Goal: Task Accomplishment & Management: Complete application form

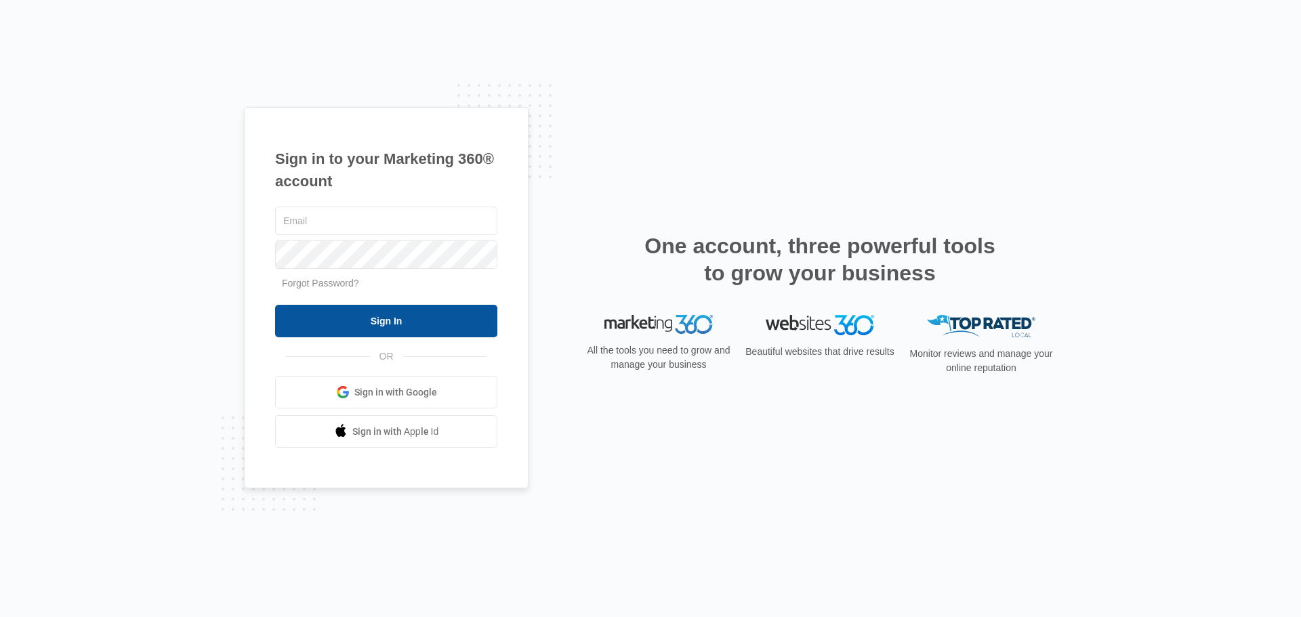
type input "[EMAIL_ADDRESS][DOMAIN_NAME]"
click at [322, 313] on input "Sign In" at bounding box center [386, 321] width 222 height 33
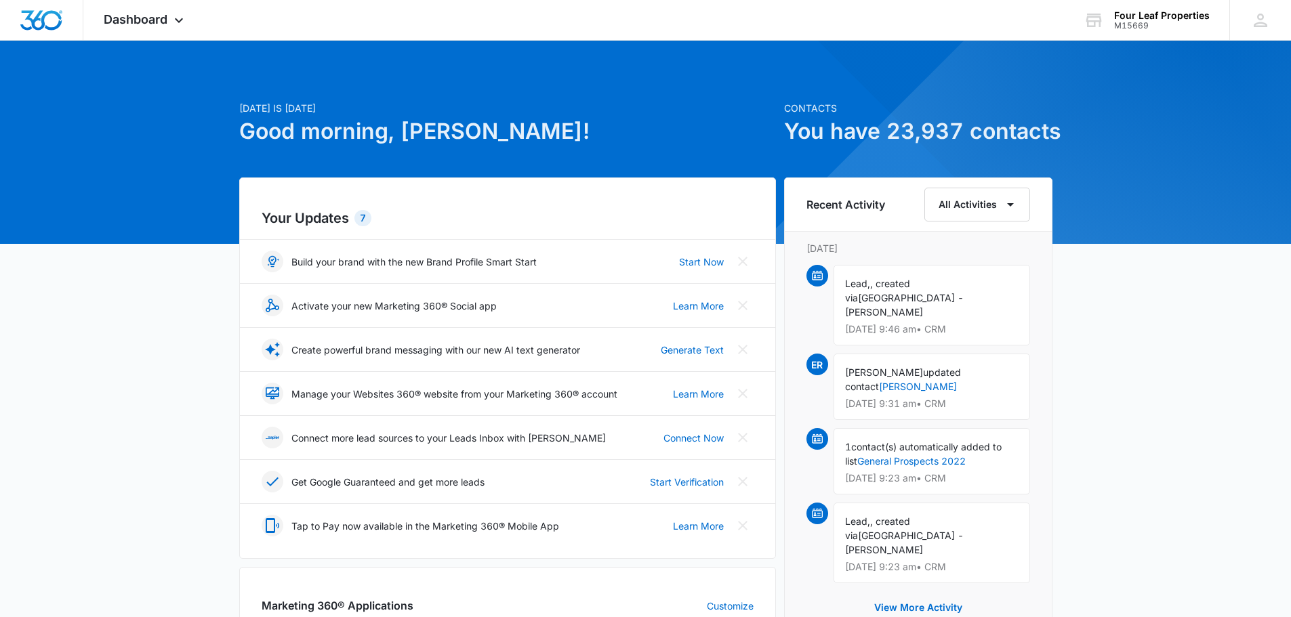
drag, startPoint x: 322, startPoint y: 314, endPoint x: 204, endPoint y: 153, distance: 199.6
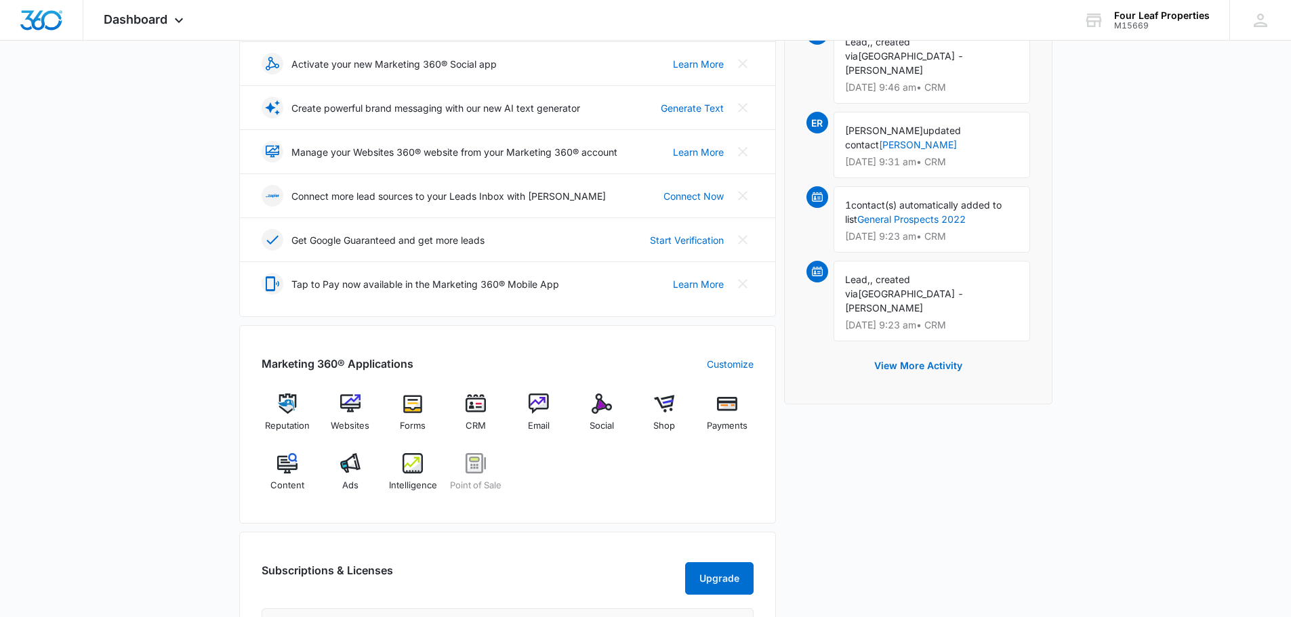
scroll to position [271, 0]
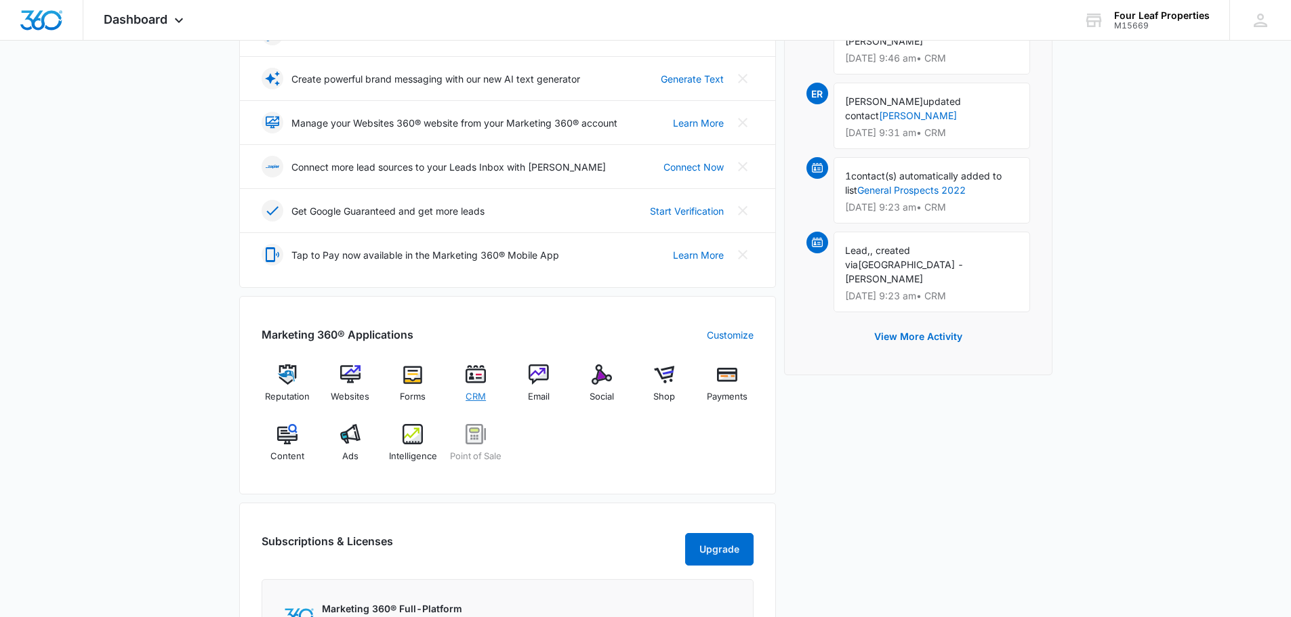
click at [478, 398] on span "CRM" at bounding box center [475, 397] width 20 height 14
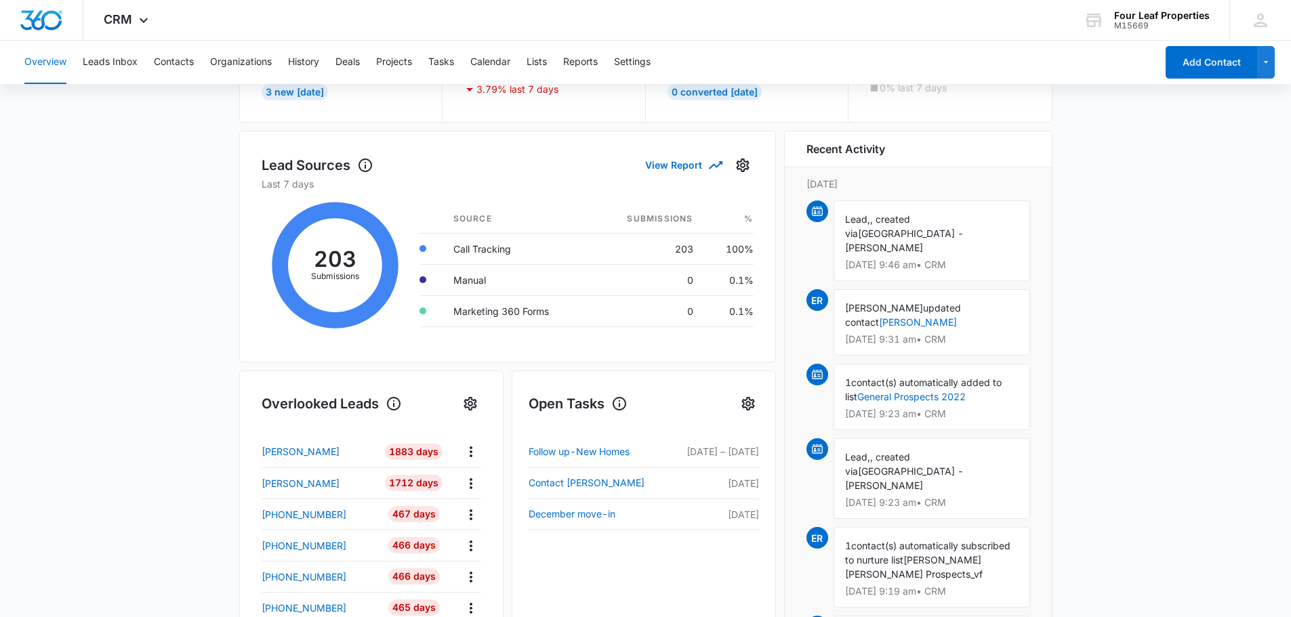
scroll to position [135, 0]
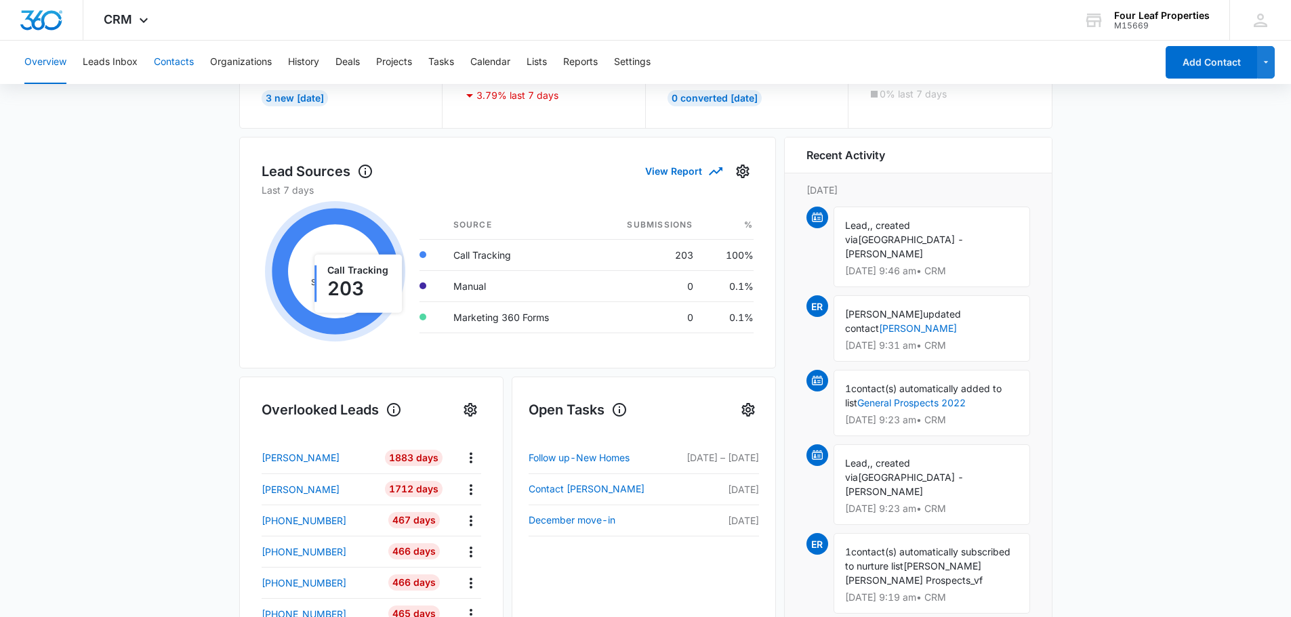
click at [186, 61] on button "Contacts" at bounding box center [174, 62] width 40 height 43
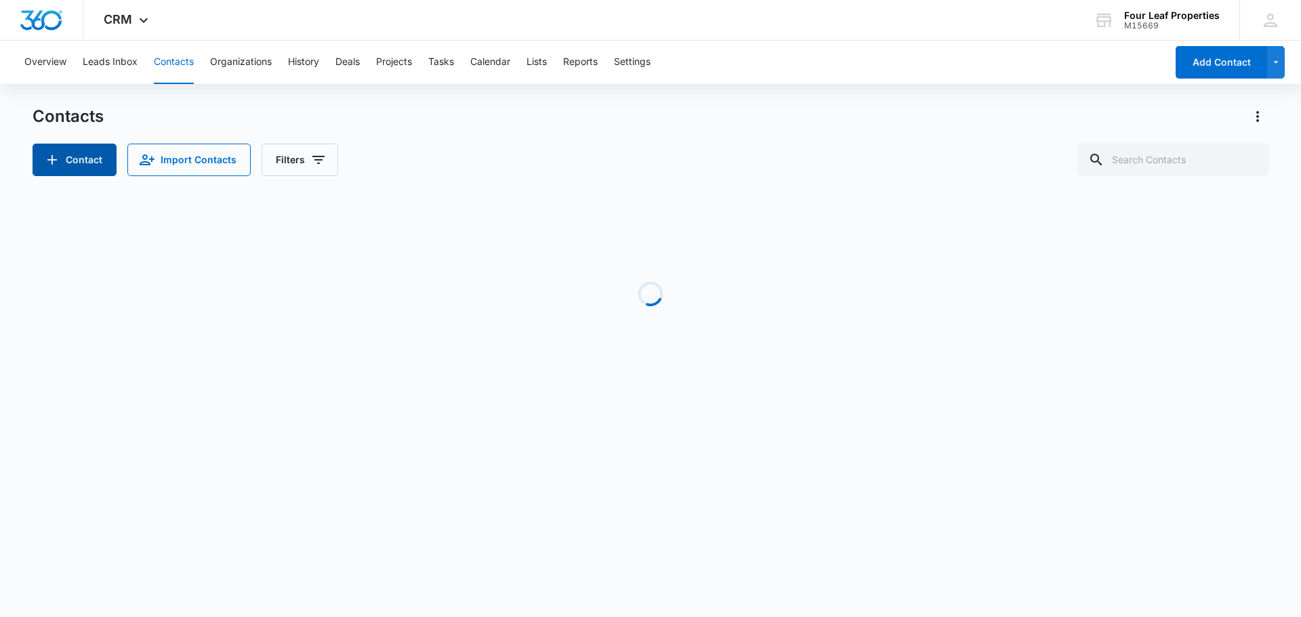
click at [89, 159] on button "Contact" at bounding box center [75, 160] width 84 height 33
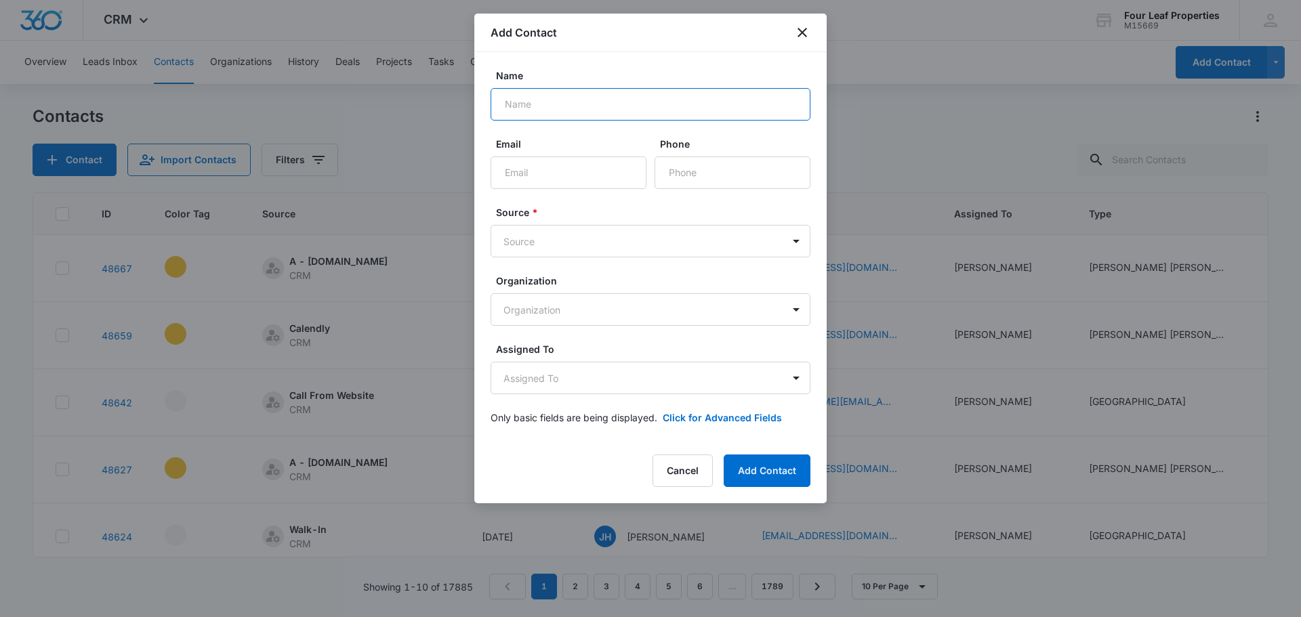
click at [583, 104] on input "Name" at bounding box center [650, 104] width 320 height 33
type input "[PERSON_NAME]"
click at [724, 455] on button "Add Contact" at bounding box center [767, 471] width 87 height 33
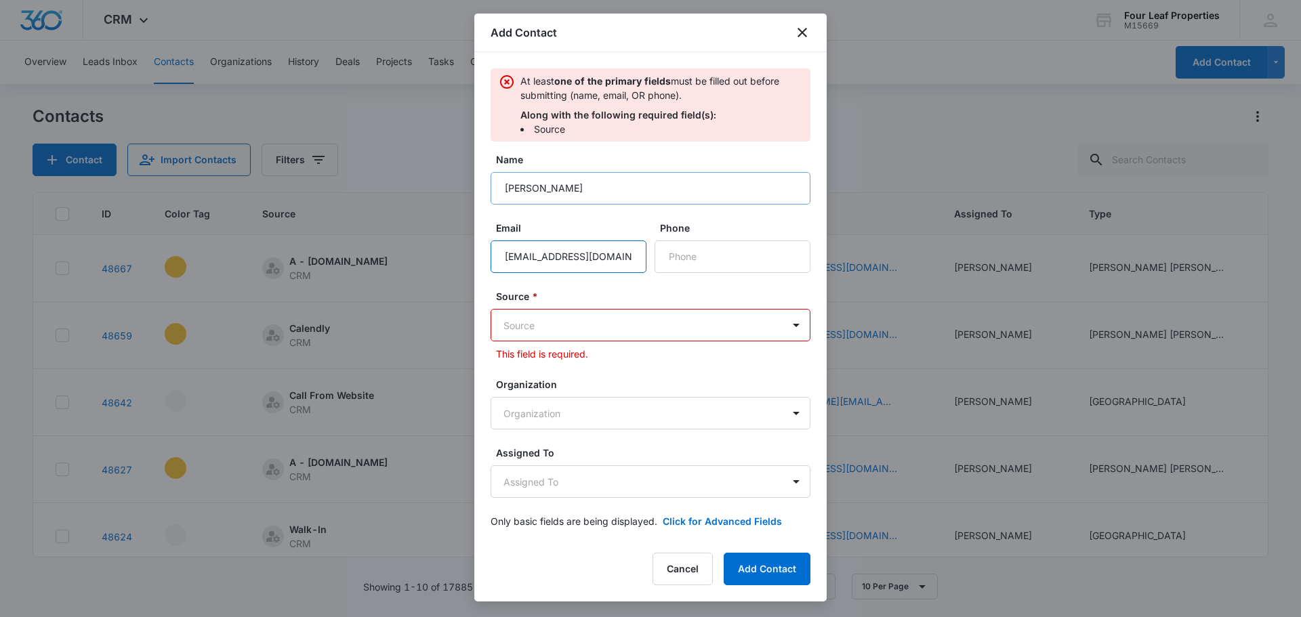
type input "[EMAIL_ADDRESS][DOMAIN_NAME]"
type input "[PHONE_NUMBER]"
click at [622, 331] on body "CRM Apps Reputation Websites Forms CRM Email Social Shop Payments POS Content A…" at bounding box center [650, 308] width 1301 height 617
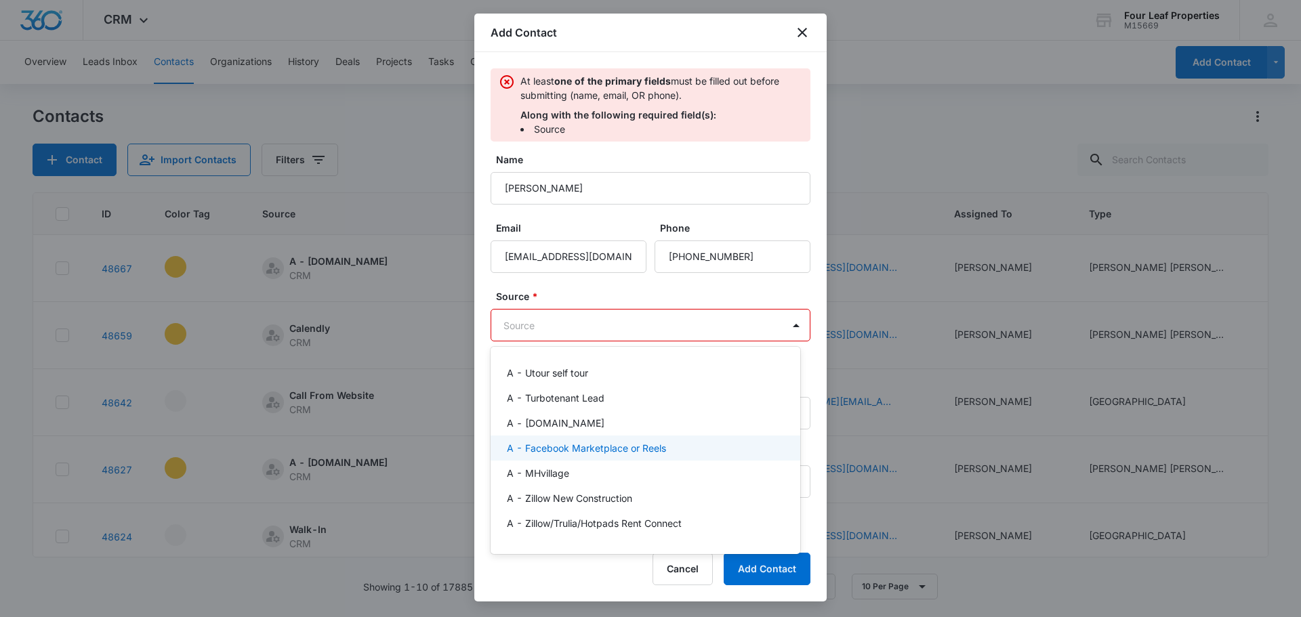
click at [610, 453] on p "A - Facebook Marketplace or Reels" at bounding box center [586, 448] width 159 height 14
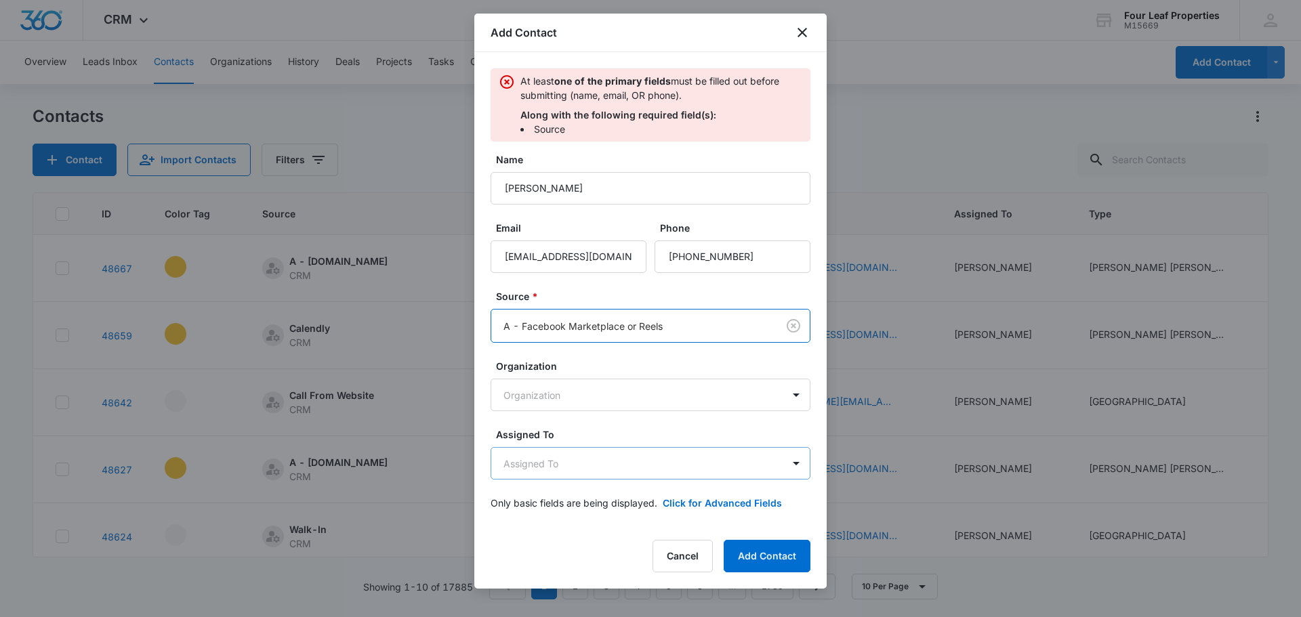
click at [547, 469] on body "CRM Apps Reputation Websites Forms CRM Email Social Shop Payments POS Content A…" at bounding box center [650, 308] width 1301 height 617
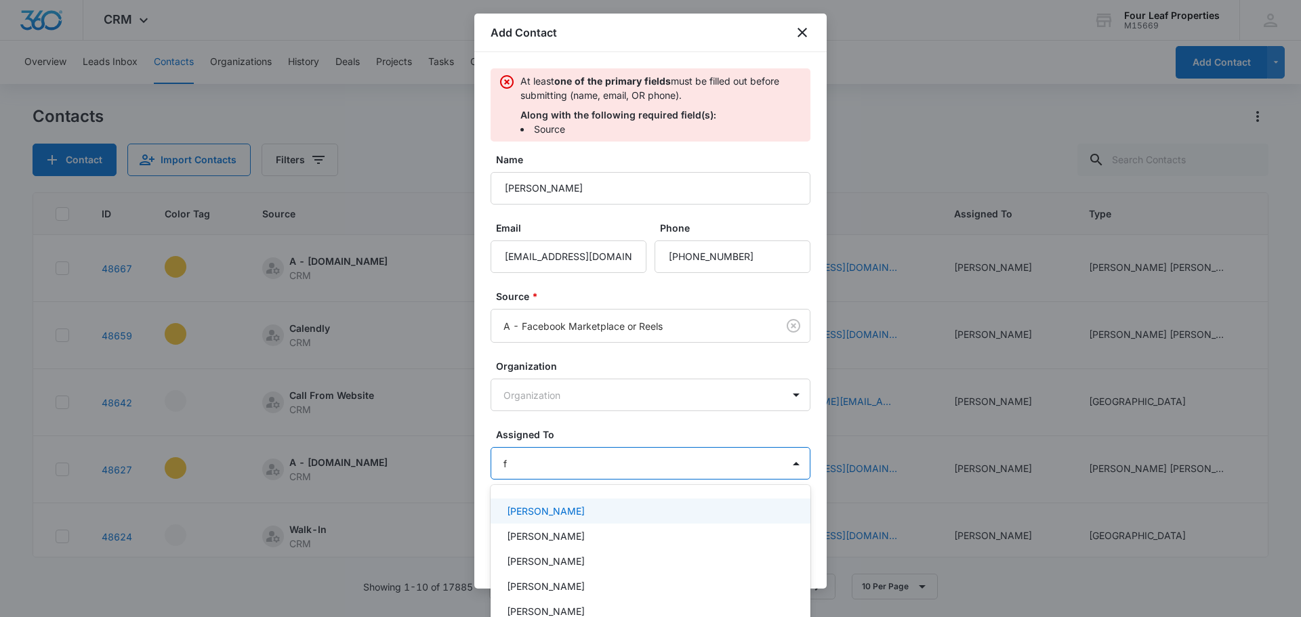
type input "fe"
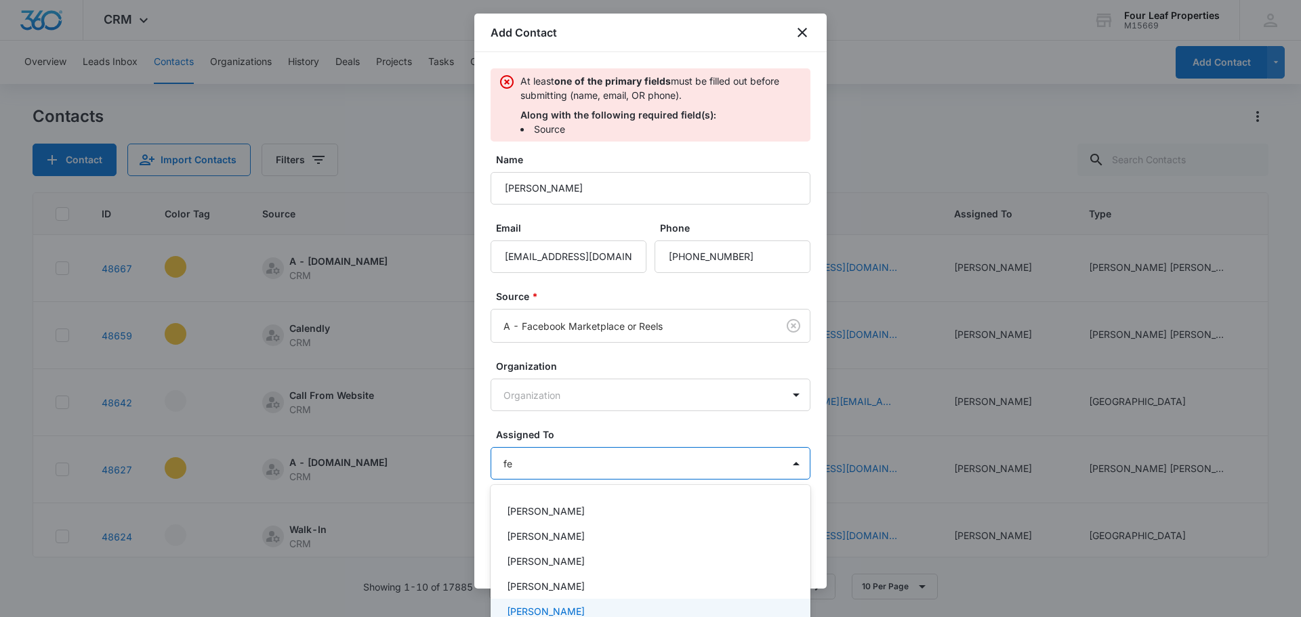
click at [530, 615] on p "[PERSON_NAME]" at bounding box center [546, 611] width 78 height 14
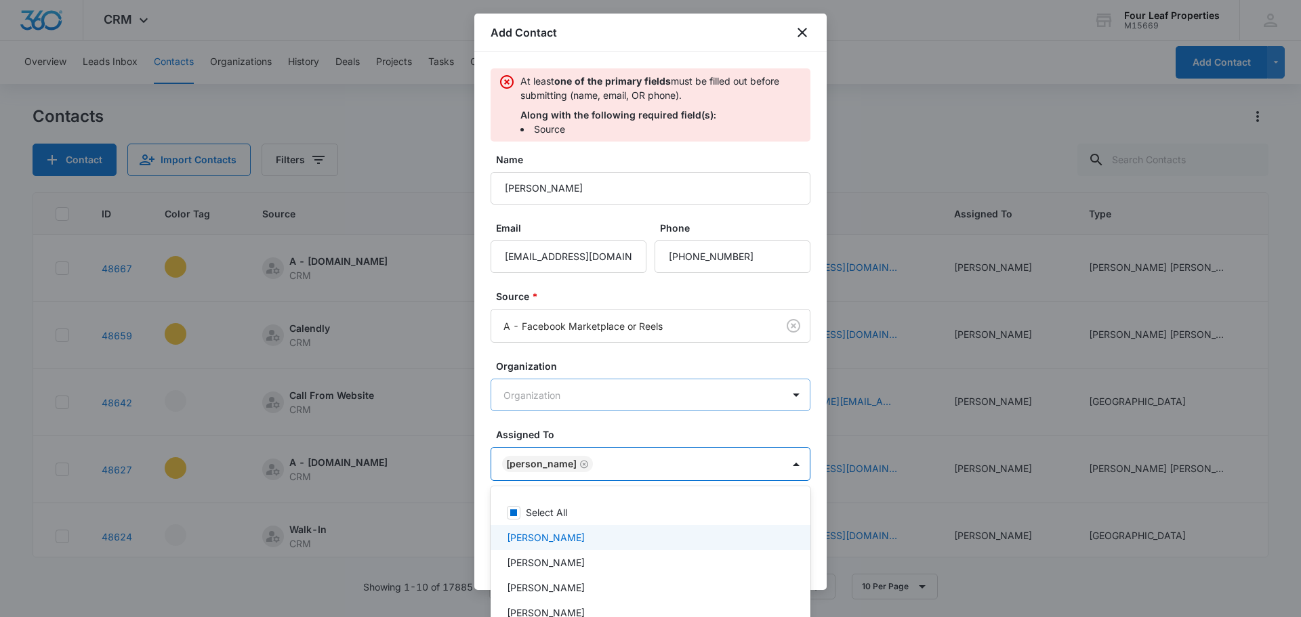
click at [589, 400] on div at bounding box center [650, 308] width 1301 height 617
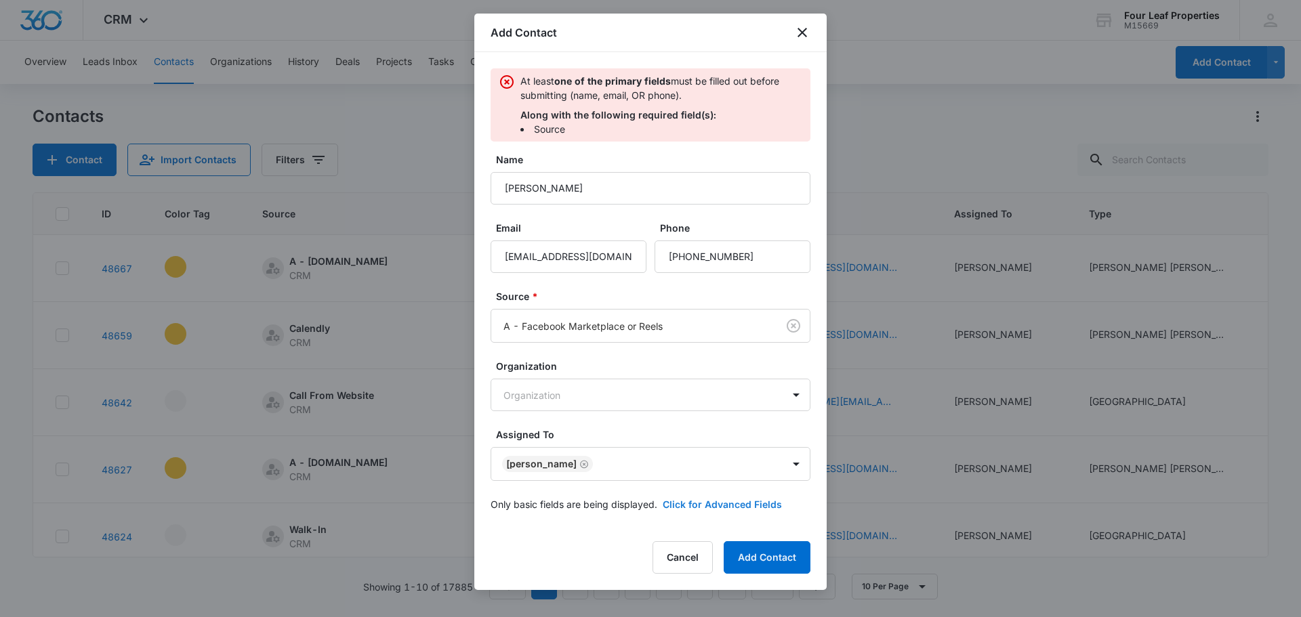
click at [716, 503] on button "Click for Advanced Fields" at bounding box center [722, 504] width 119 height 14
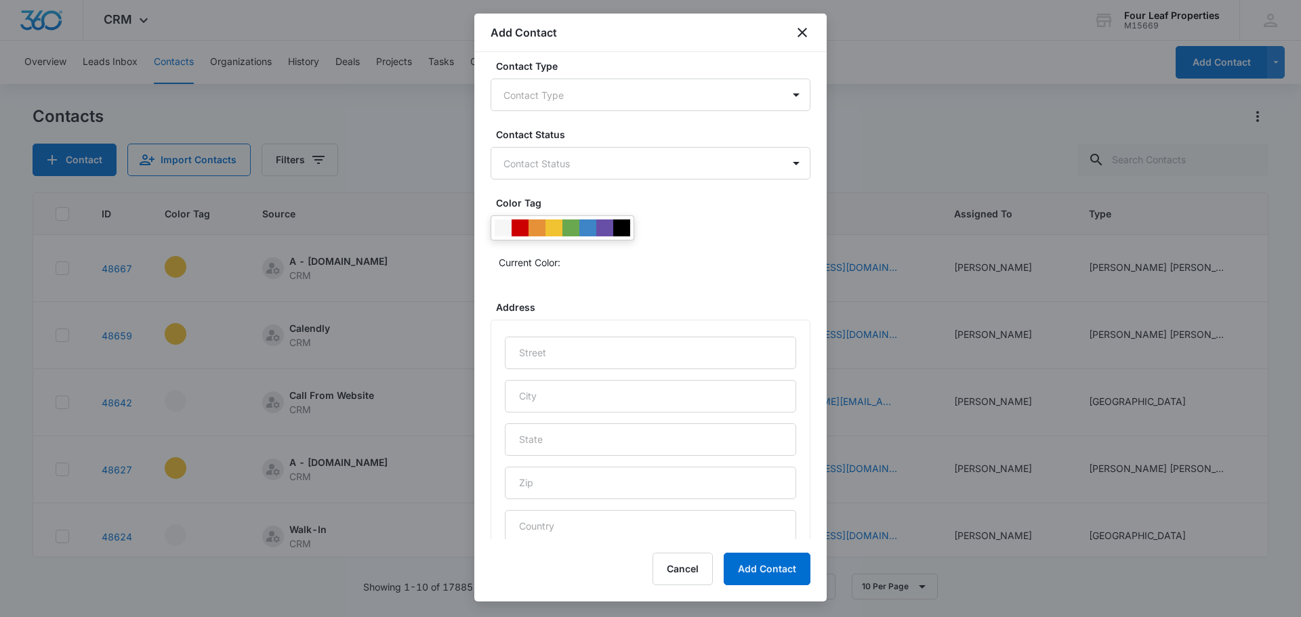
scroll to position [474, 0]
click at [532, 100] on body "CRM Apps Reputation Websites Forms CRM Email Social Shop Payments POS Content A…" at bounding box center [650, 308] width 1301 height 617
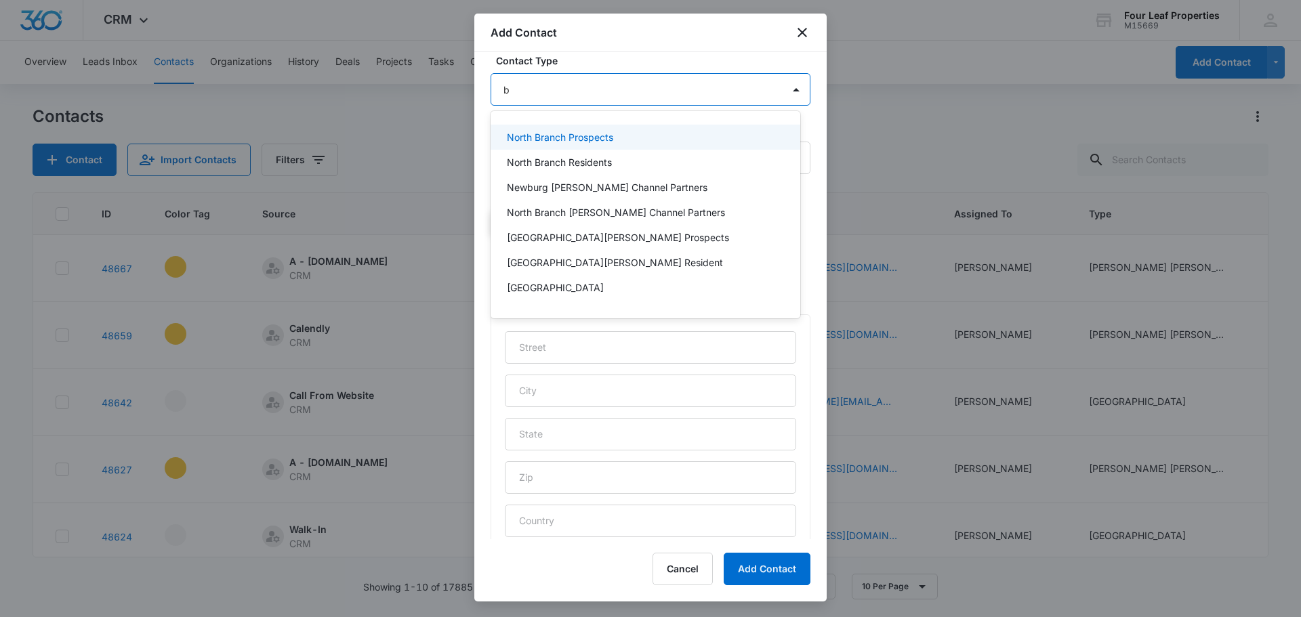
type input "bl"
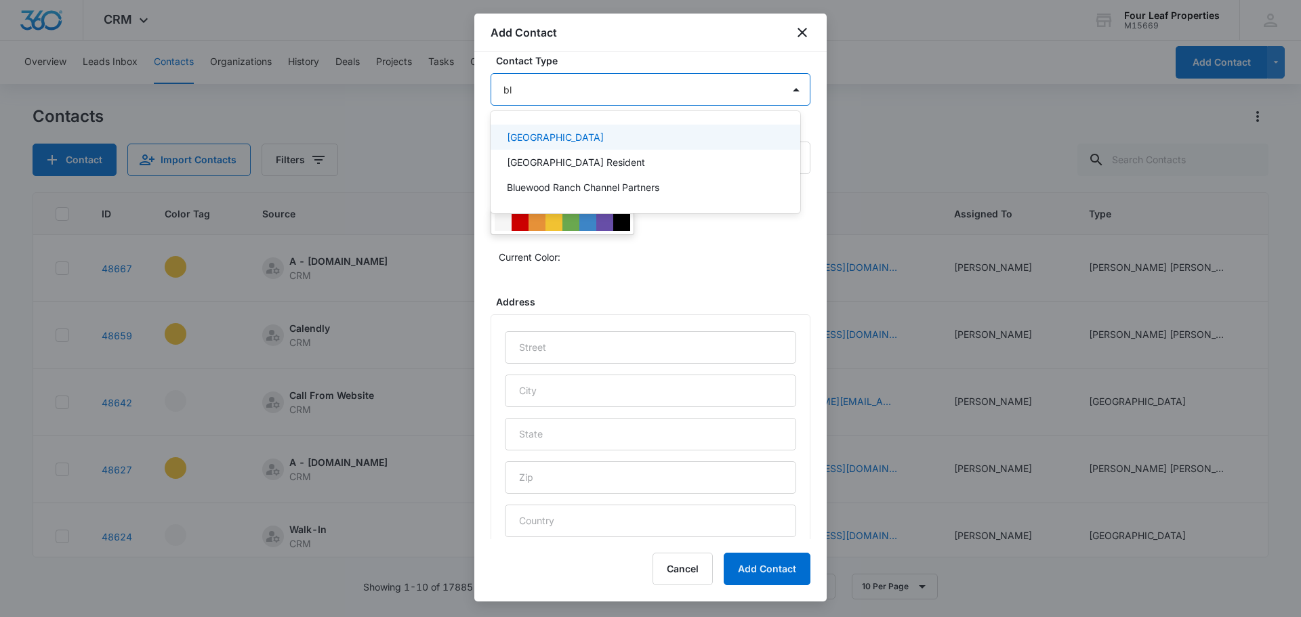
click at [550, 133] on p "[GEOGRAPHIC_DATA]" at bounding box center [555, 137] width 97 height 14
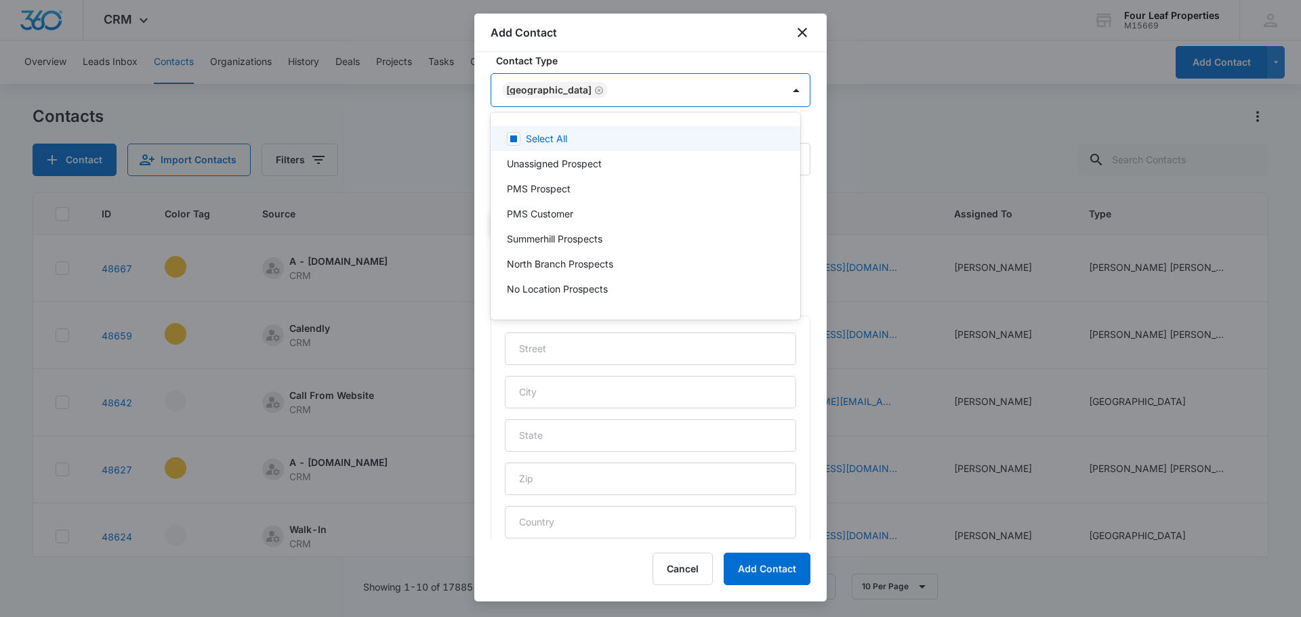
click at [539, 61] on div at bounding box center [650, 308] width 1301 height 617
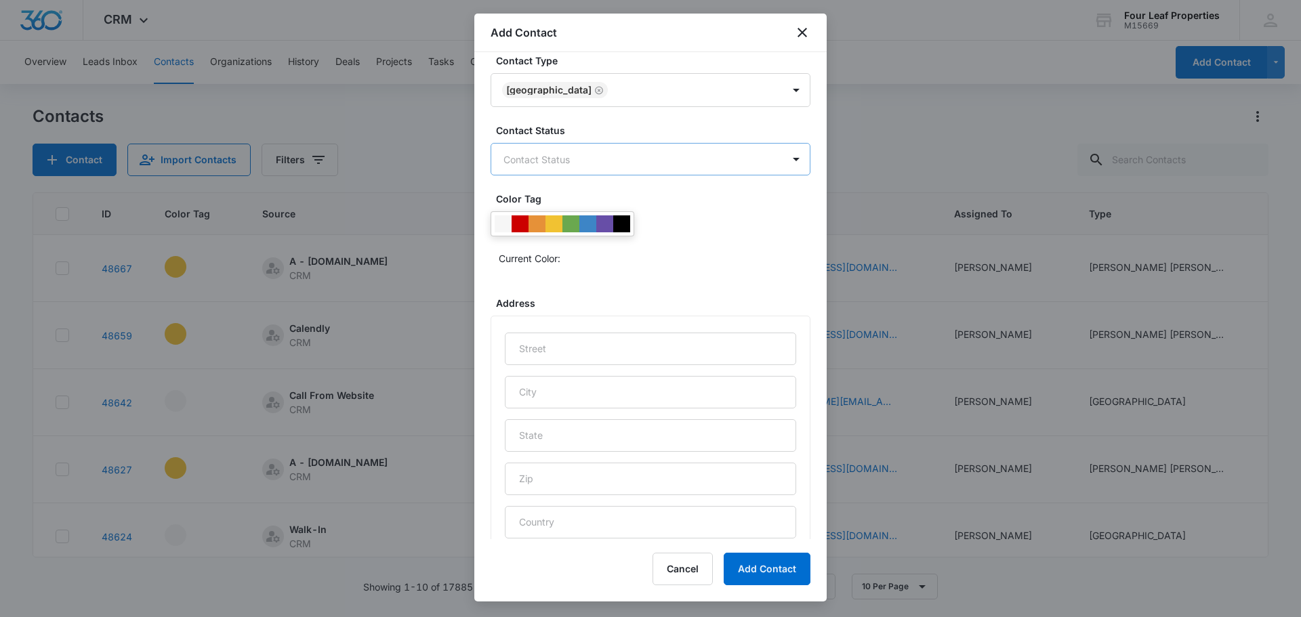
click at [522, 164] on body "CRM Apps Reputation Websites Forms CRM Email Social Shop Payments POS Content A…" at bounding box center [650, 308] width 1301 height 617
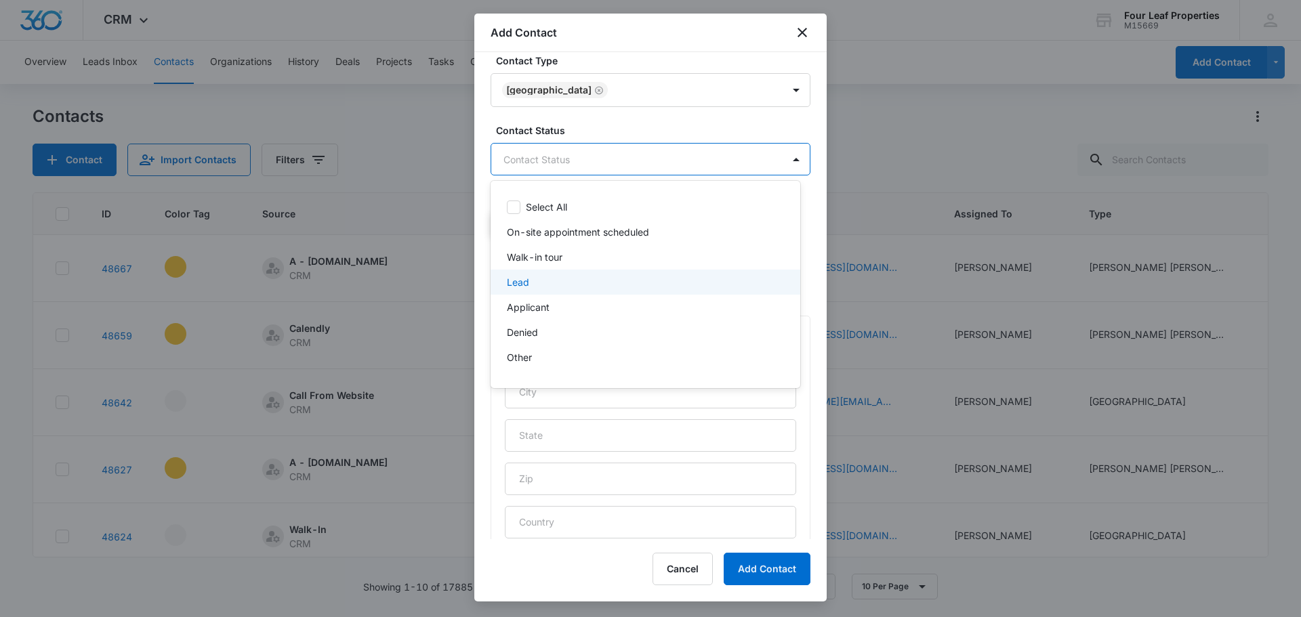
click at [541, 283] on div "Lead" at bounding box center [644, 282] width 274 height 14
click at [570, 122] on div at bounding box center [650, 308] width 1301 height 617
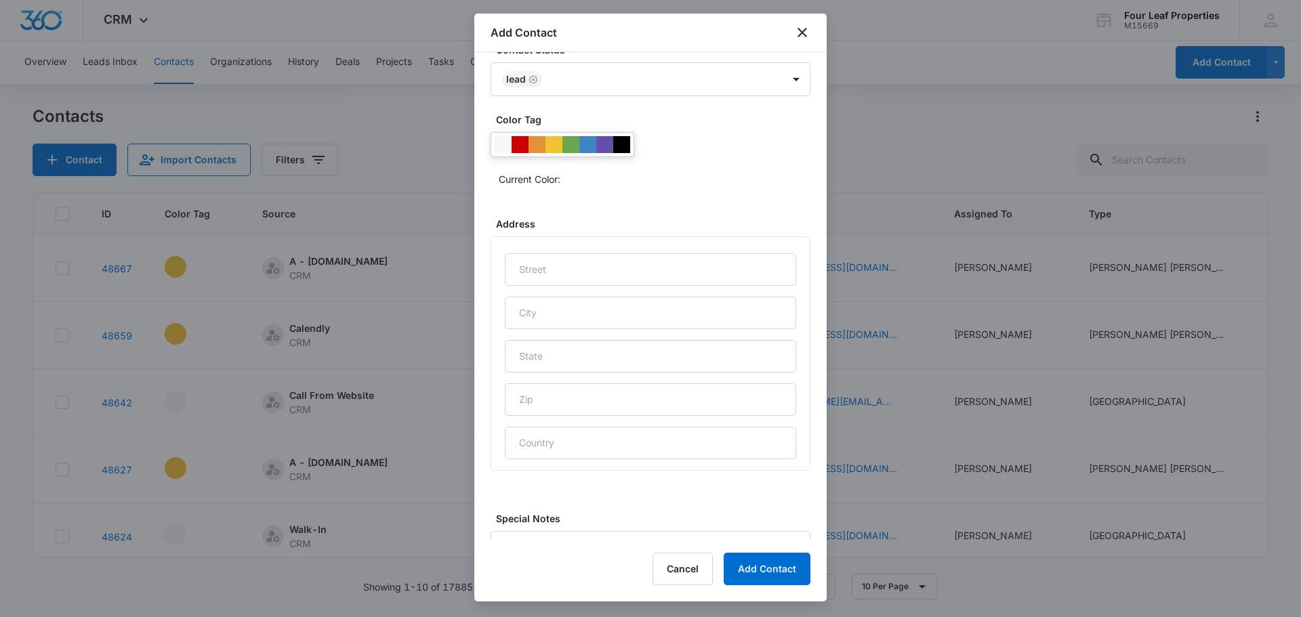
scroll to position [624, 0]
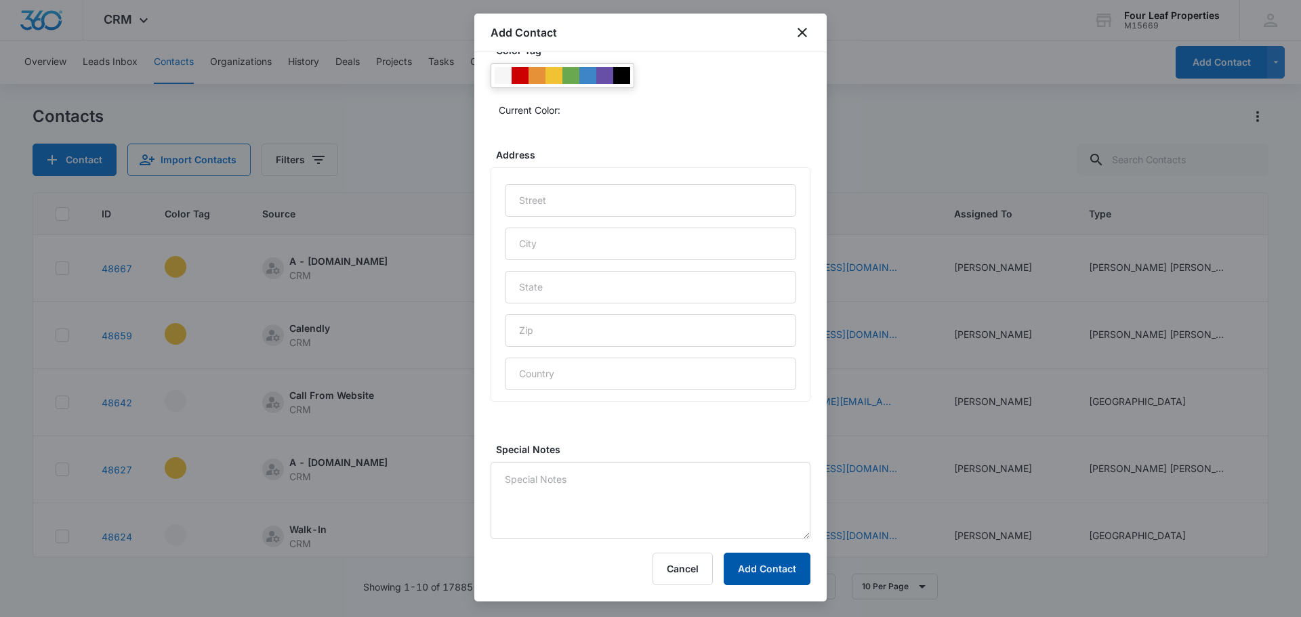
click at [787, 570] on button "Add Contact" at bounding box center [767, 569] width 87 height 33
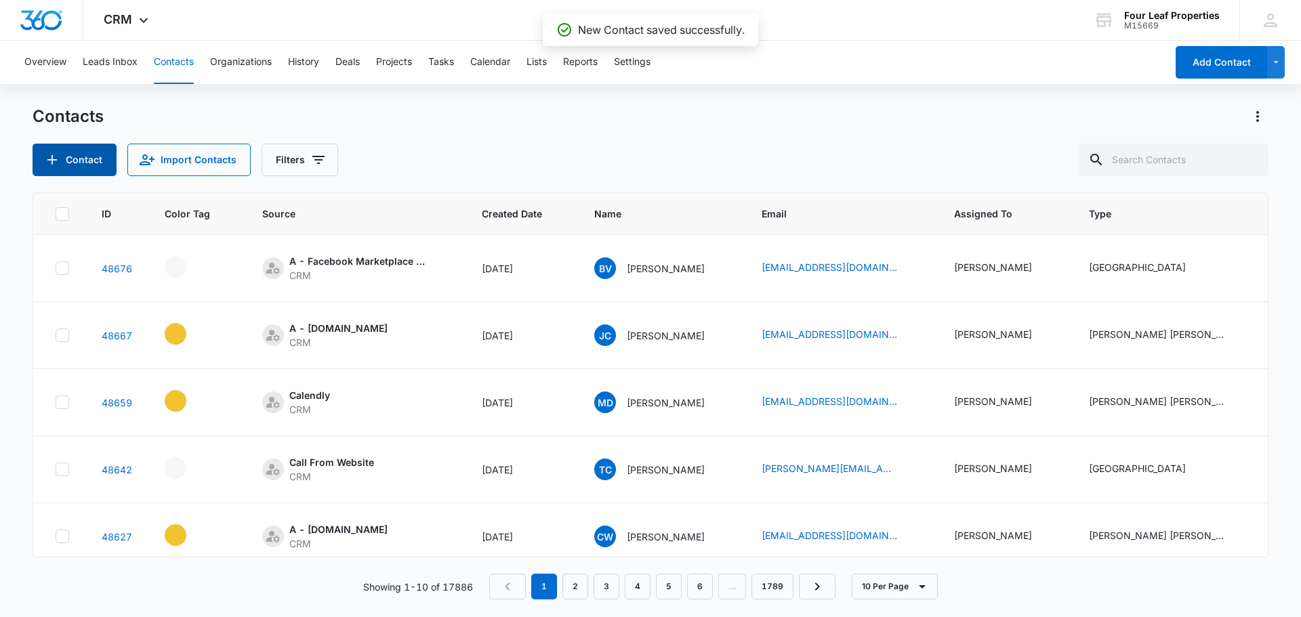
click at [68, 160] on button "Contact" at bounding box center [75, 160] width 84 height 33
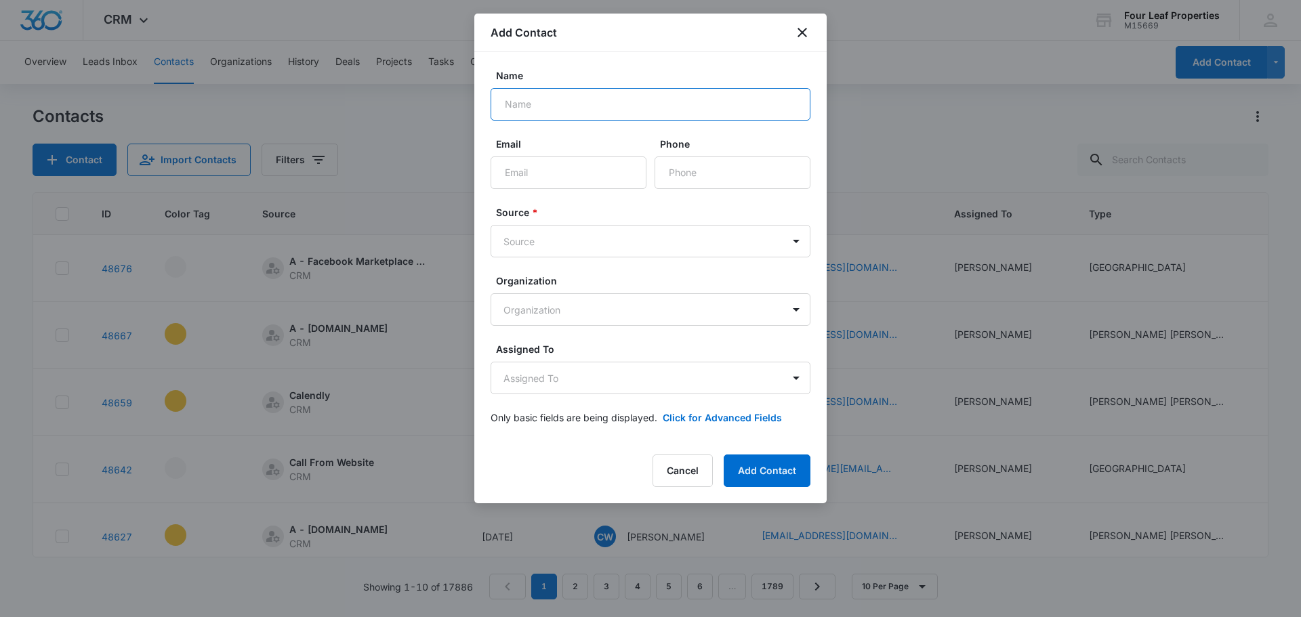
click at [543, 106] on input "Name" at bounding box center [650, 104] width 320 height 33
type input "[PERSON_NAME] [PERSON_NAME]"
type input "[EMAIL_ADDRESS][DOMAIN_NAME]"
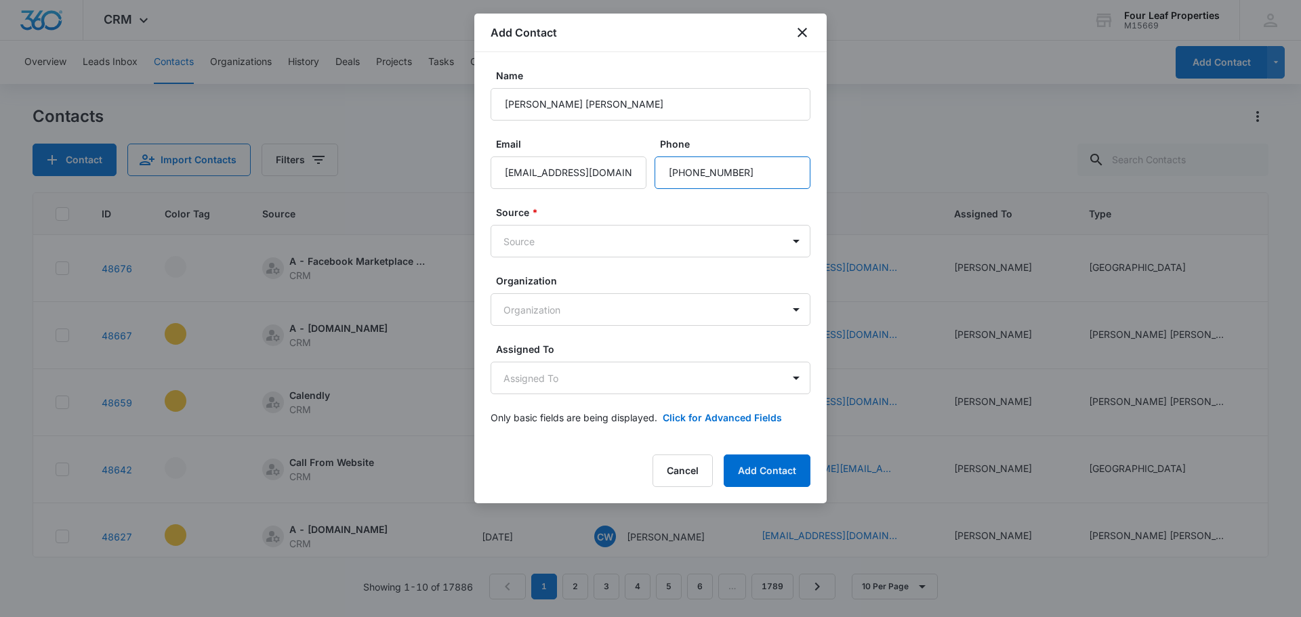
type input "[PHONE_NUMBER]"
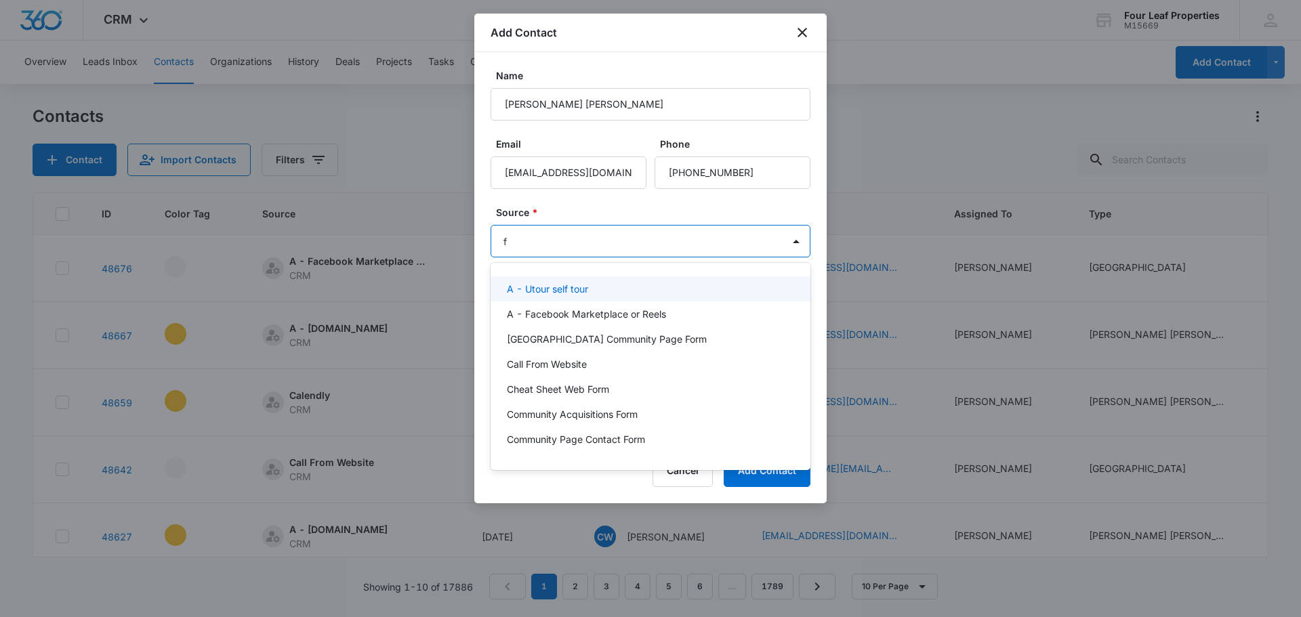
type input "fa"
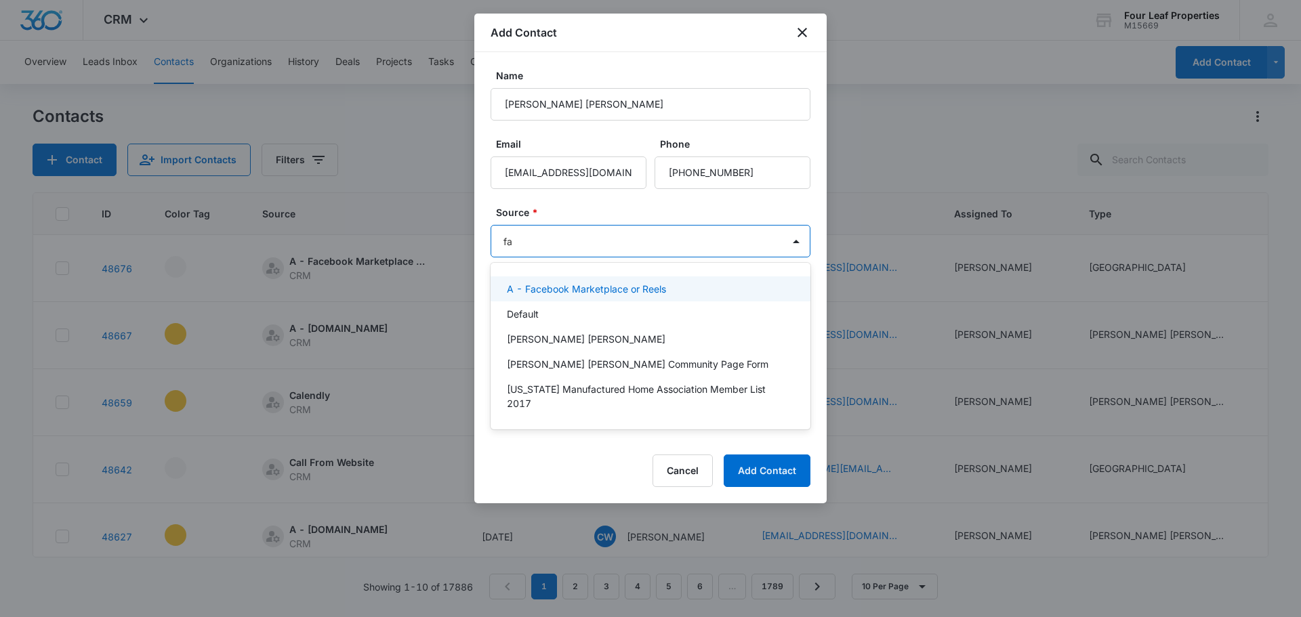
click at [652, 287] on p "A - Facebook Marketplace or Reels" at bounding box center [586, 289] width 159 height 14
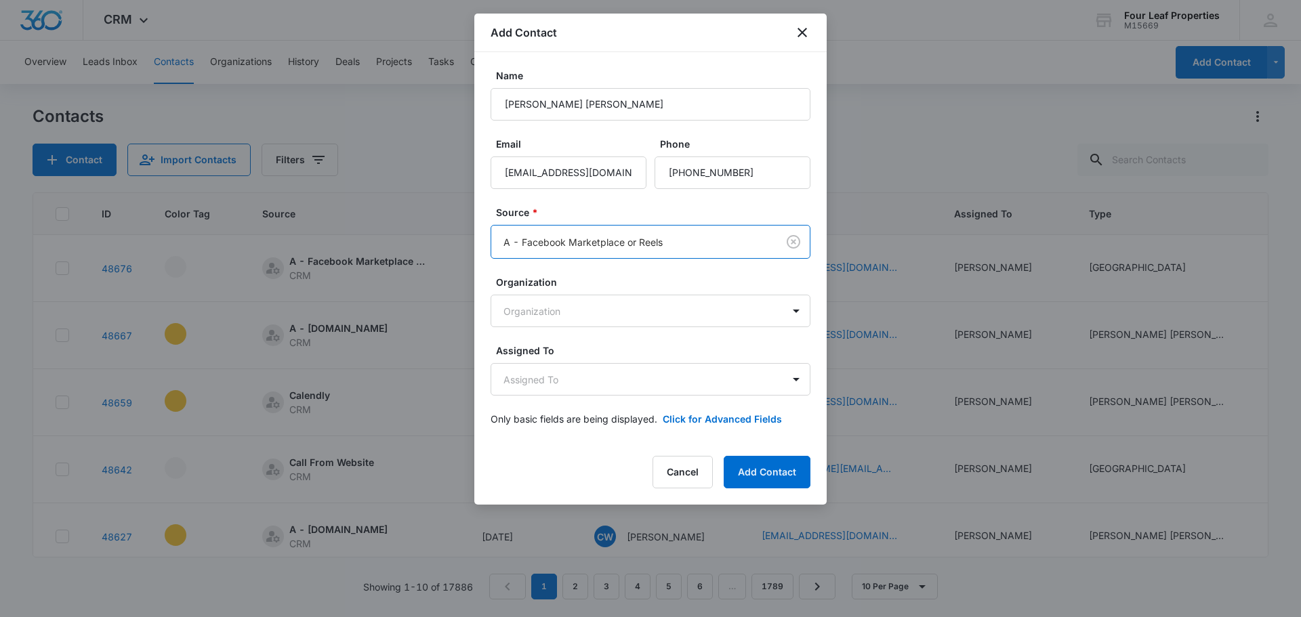
click at [601, 201] on form "Name [PERSON_NAME] [PERSON_NAME] Email [EMAIL_ADDRESS][DOMAIN_NAME] Phone Sourc…" at bounding box center [650, 255] width 320 height 374
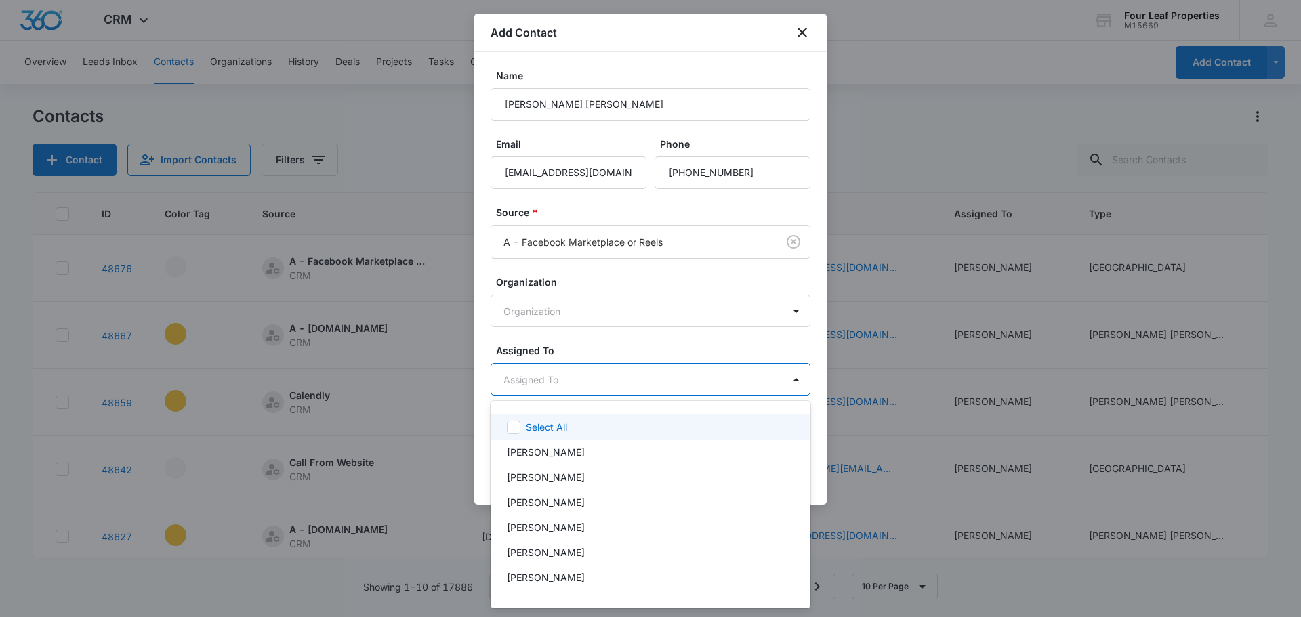
click at [522, 375] on body "CRM Apps Reputation Websites Forms CRM Email Social Shop Payments POS Content A…" at bounding box center [650, 308] width 1301 height 617
type input "fe"
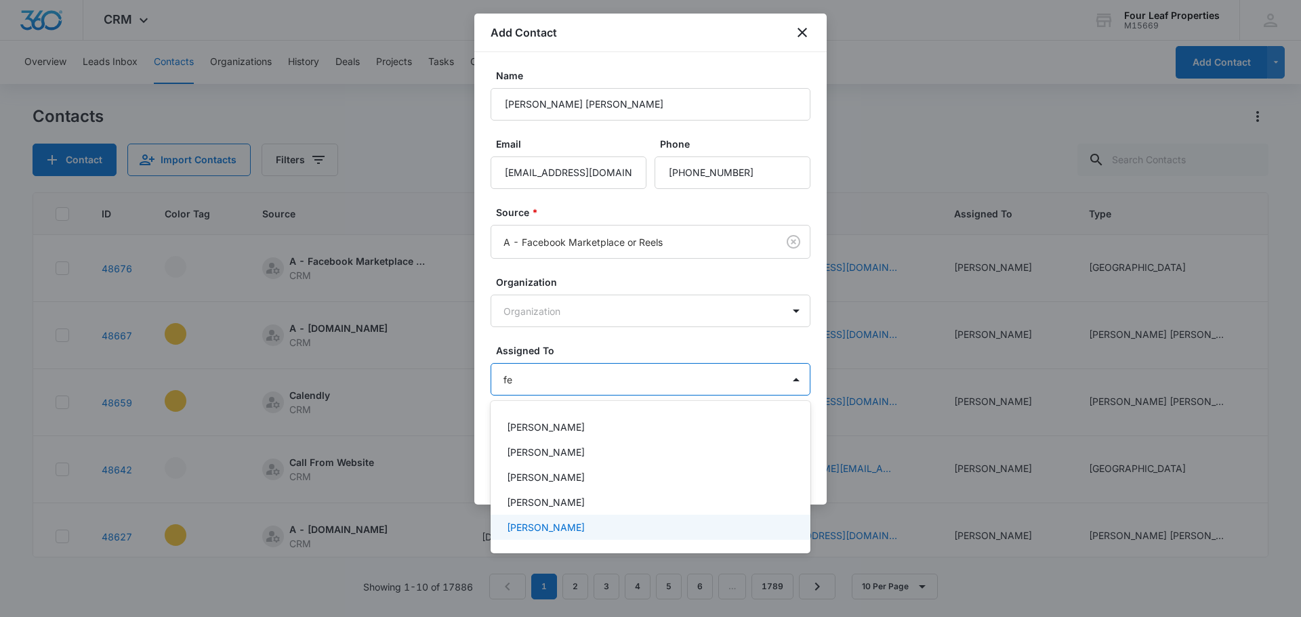
click at [544, 528] on p "[PERSON_NAME]" at bounding box center [546, 527] width 78 height 14
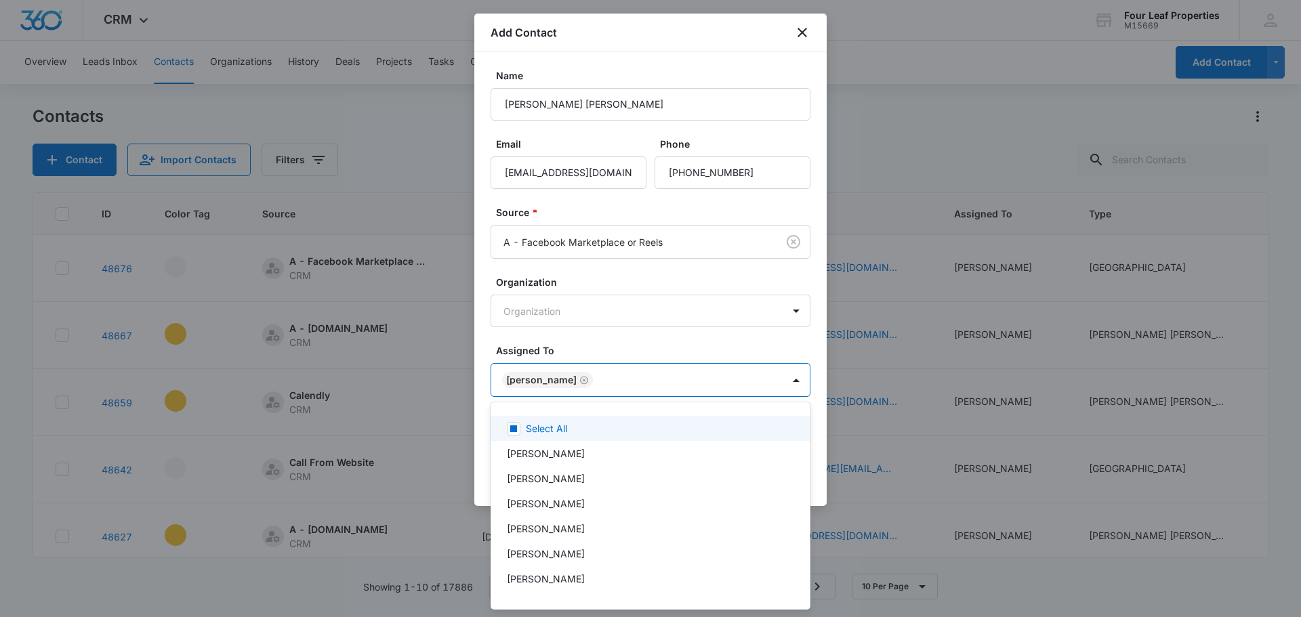
click at [591, 318] on div at bounding box center [650, 308] width 1301 height 617
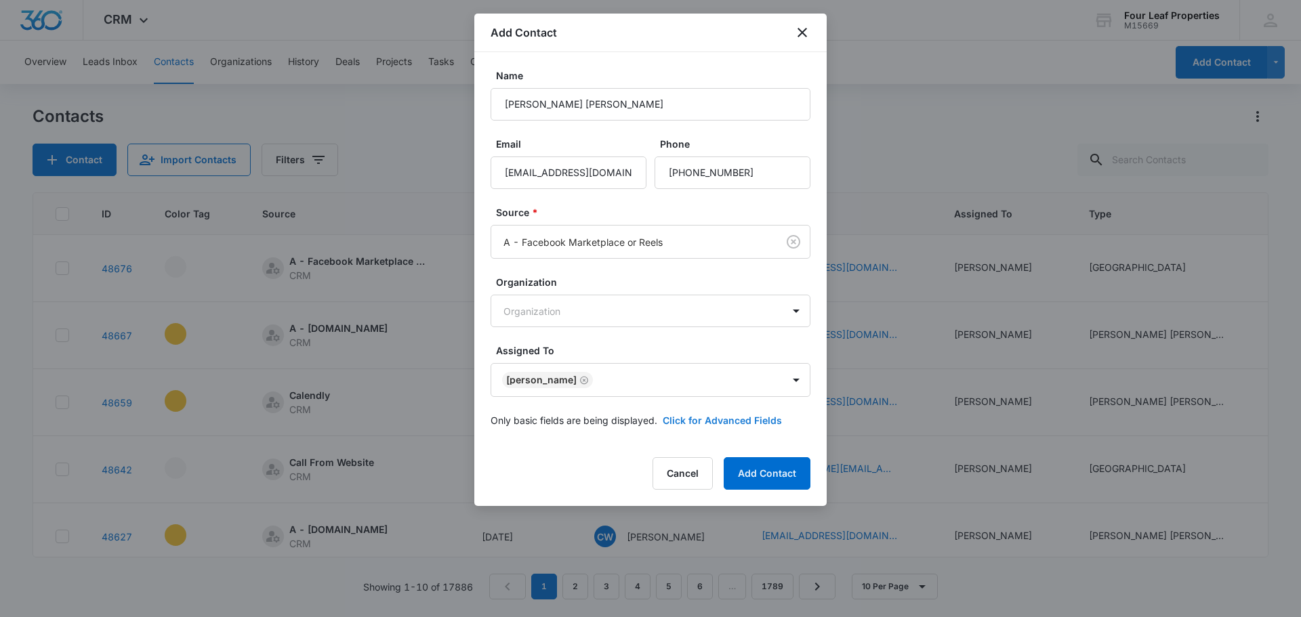
click at [698, 416] on button "Click for Advanced Fields" at bounding box center [722, 420] width 119 height 14
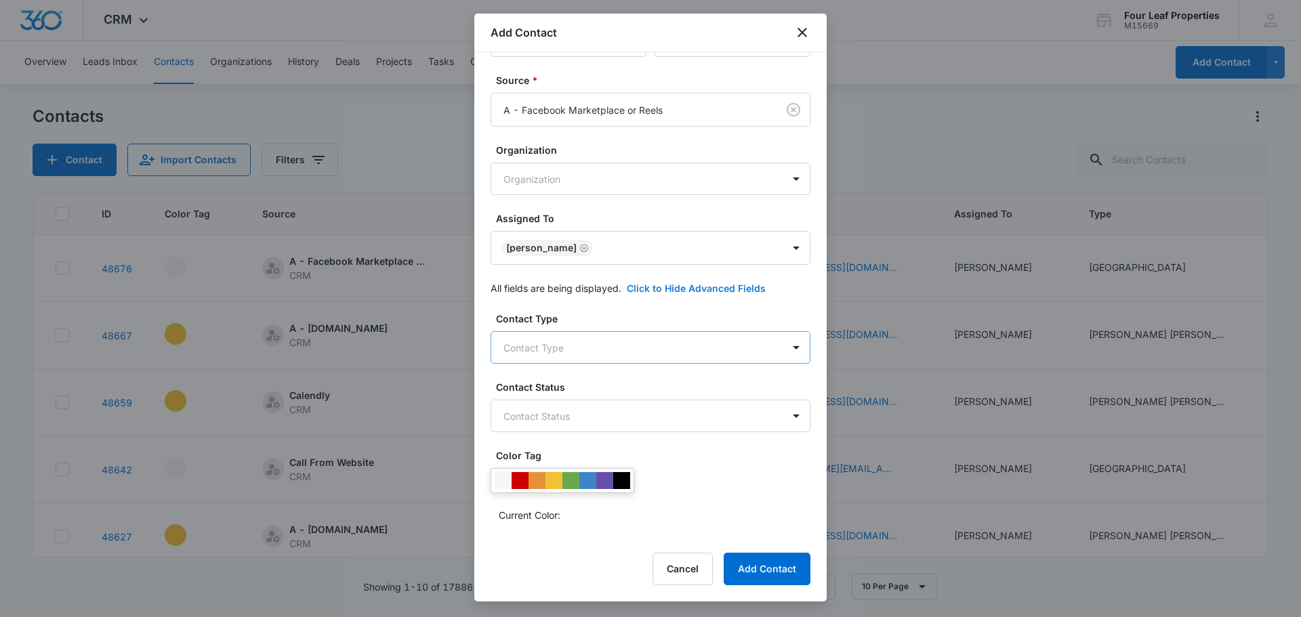
scroll to position [135, 0]
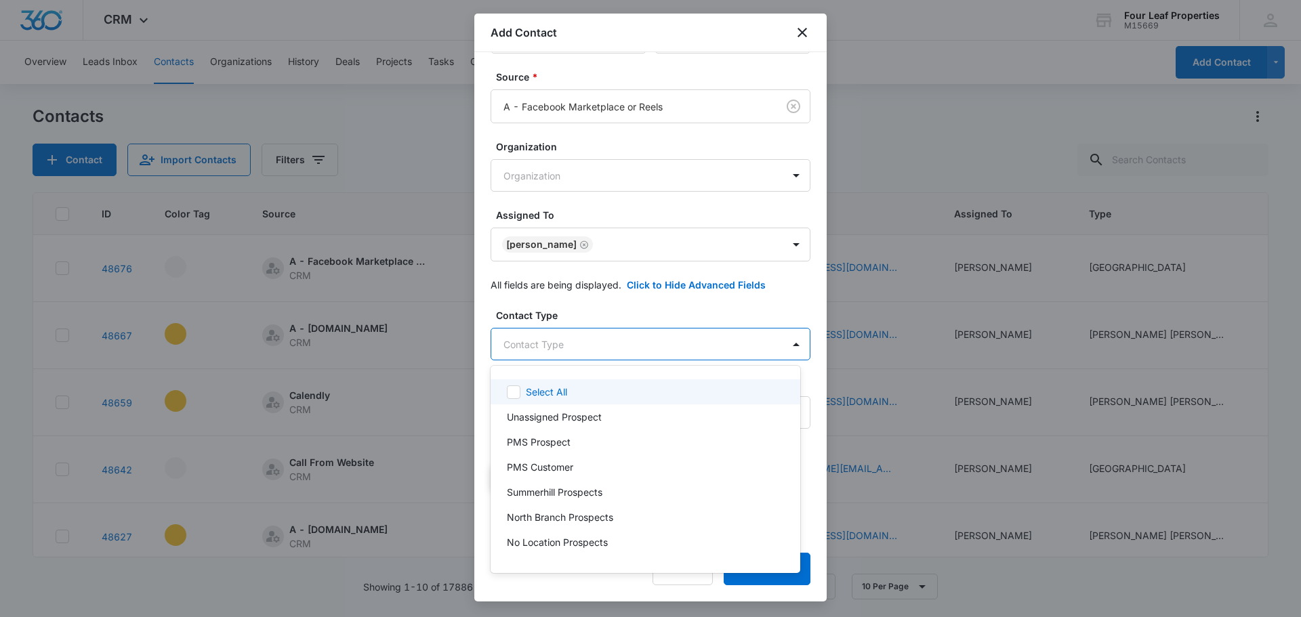
click at [546, 333] on body "CRM Apps Reputation Websites Forms CRM Email Social Shop Payments POS Content A…" at bounding box center [650, 308] width 1301 height 617
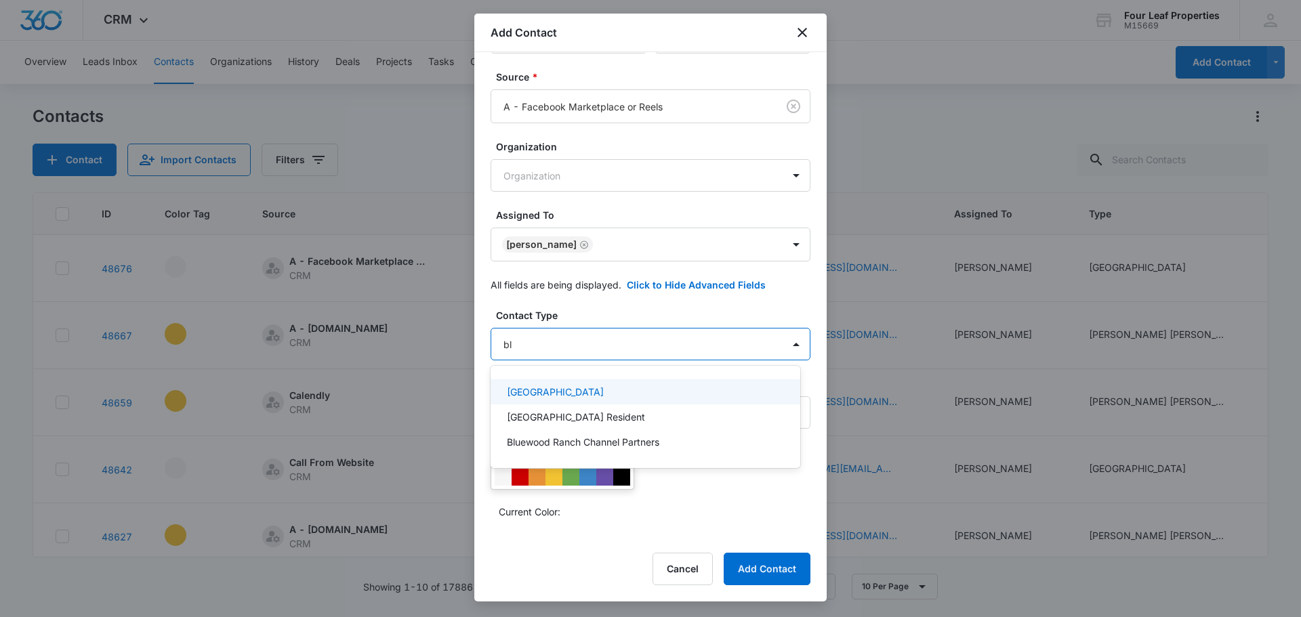
type input "blu"
click at [562, 394] on p "[GEOGRAPHIC_DATA]" at bounding box center [555, 392] width 97 height 14
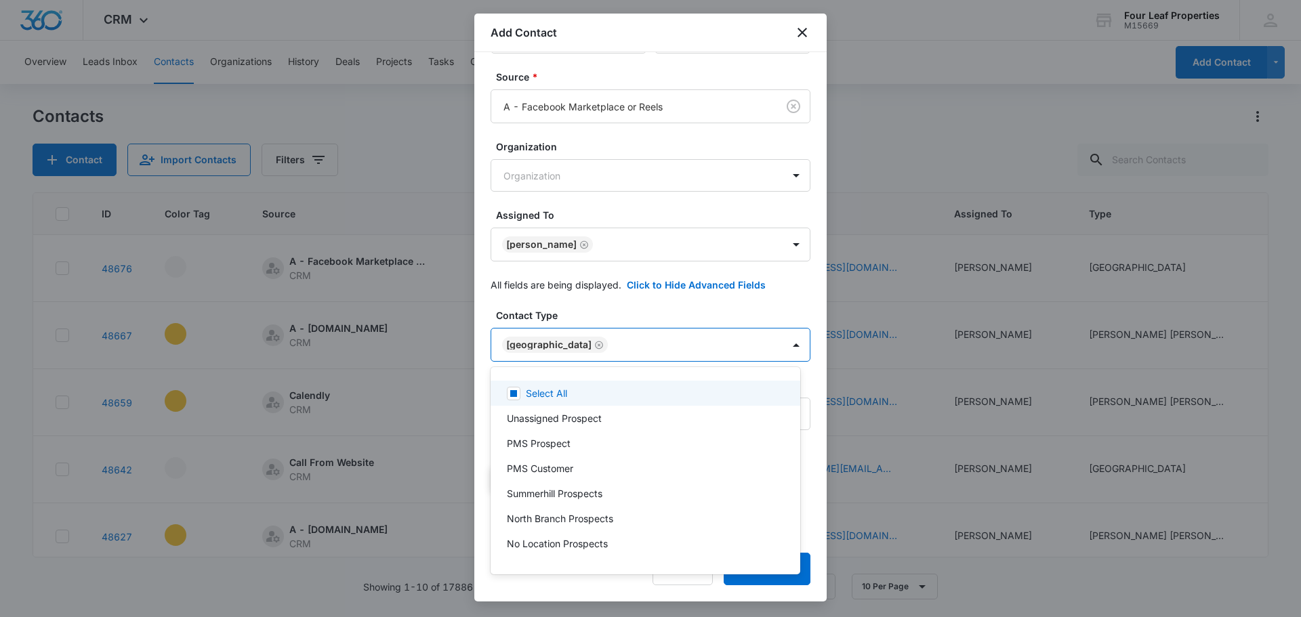
click at [560, 297] on div at bounding box center [650, 308] width 1301 height 617
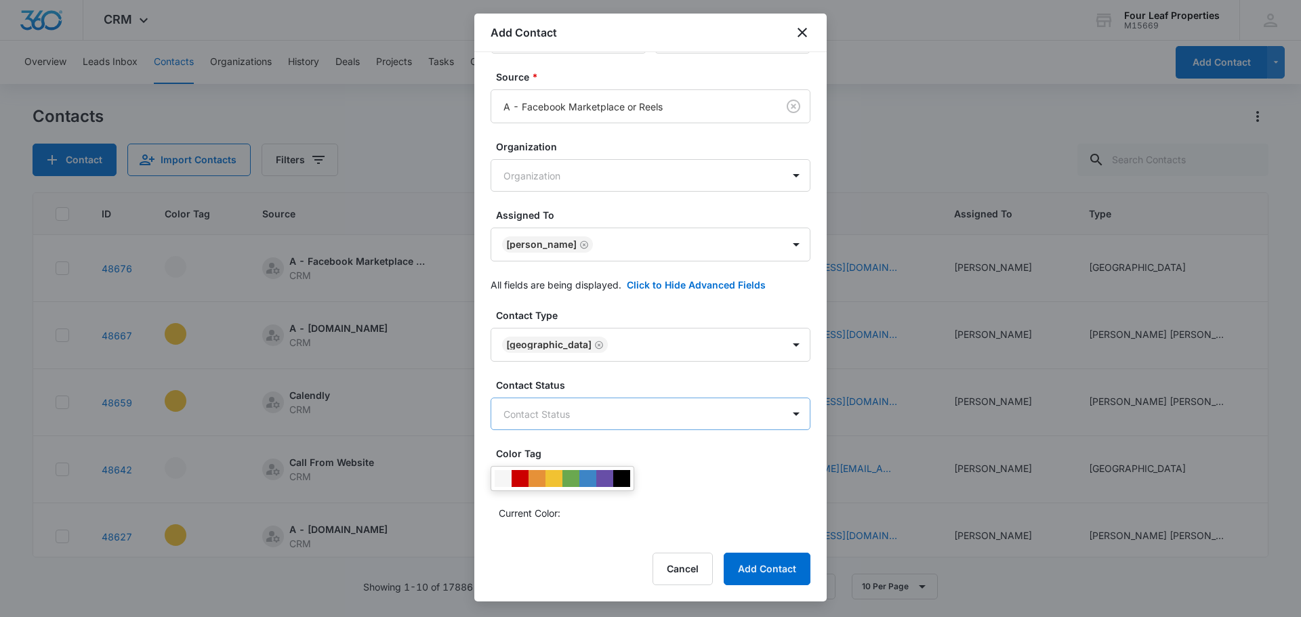
click at [551, 416] on body "CRM Apps Reputation Websites Forms CRM Email Social Shop Payments POS Content A…" at bounding box center [650, 308] width 1301 height 617
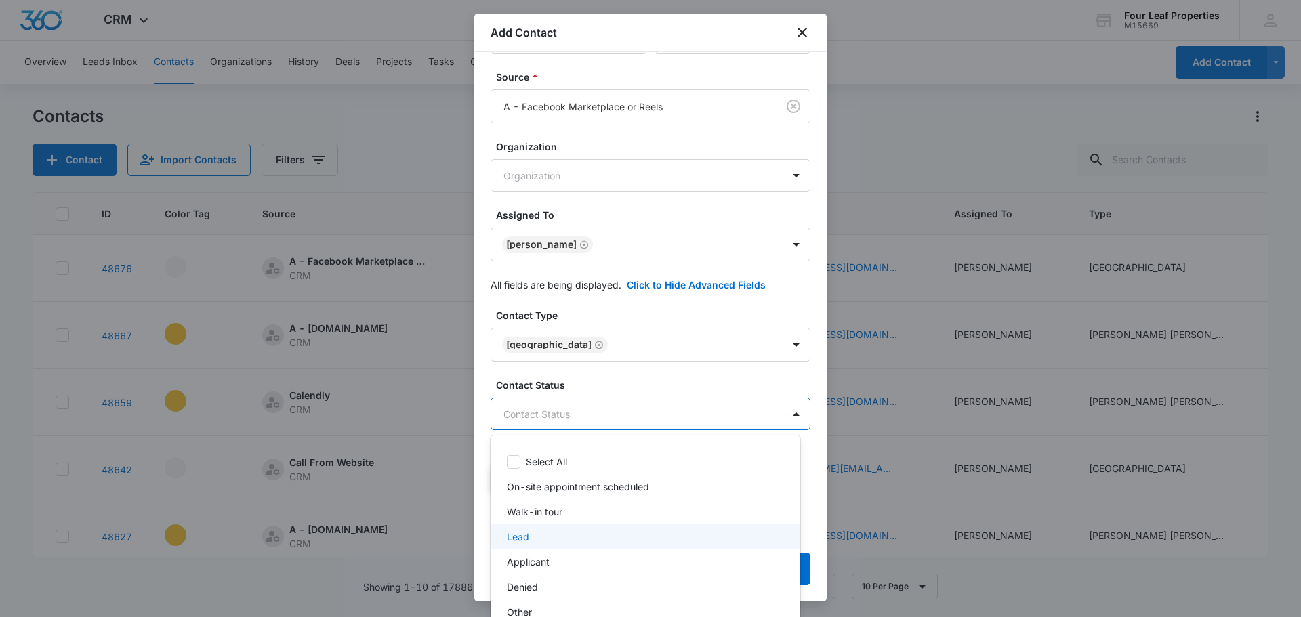
drag, startPoint x: 572, startPoint y: 537, endPoint x: 614, endPoint y: 392, distance: 150.8
click at [573, 537] on div "Lead" at bounding box center [644, 537] width 274 height 14
click at [625, 375] on div at bounding box center [650, 308] width 1301 height 617
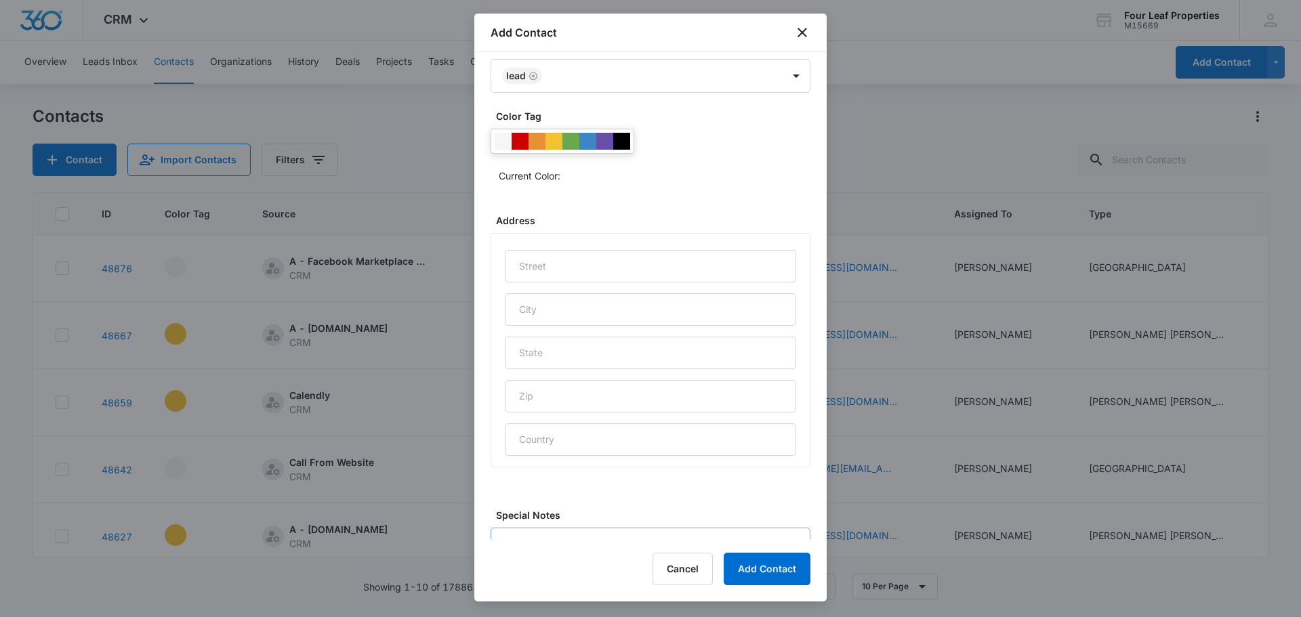
scroll to position [540, 0]
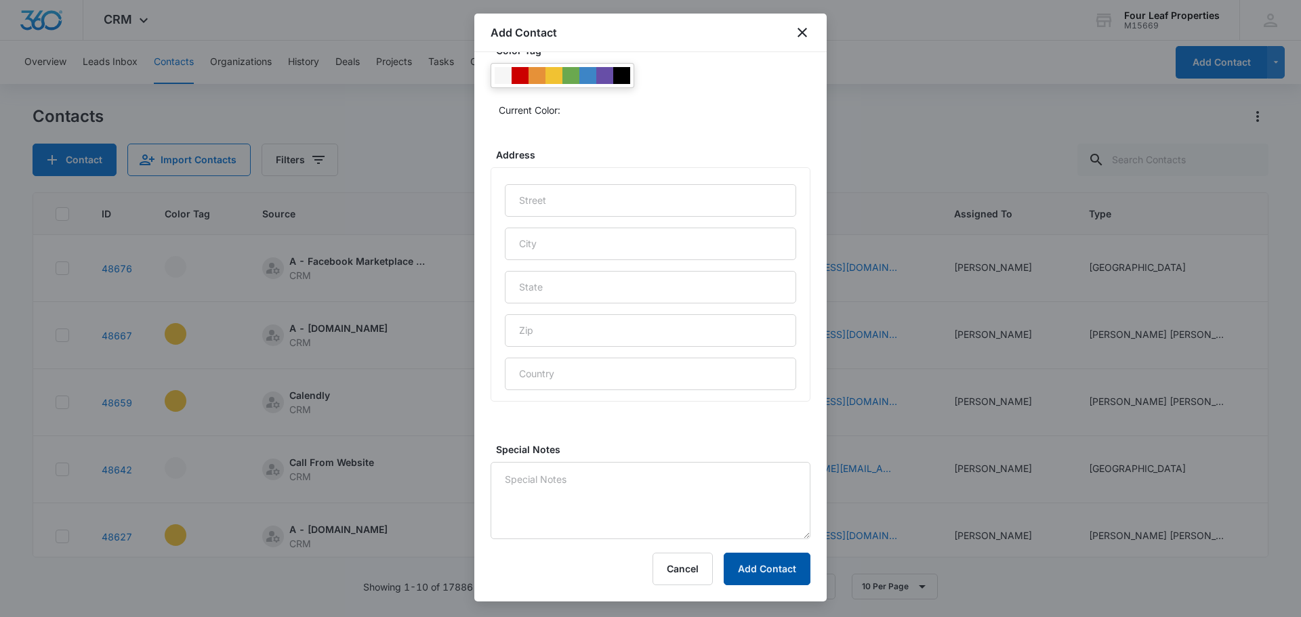
click at [751, 562] on button "Add Contact" at bounding box center [767, 569] width 87 height 33
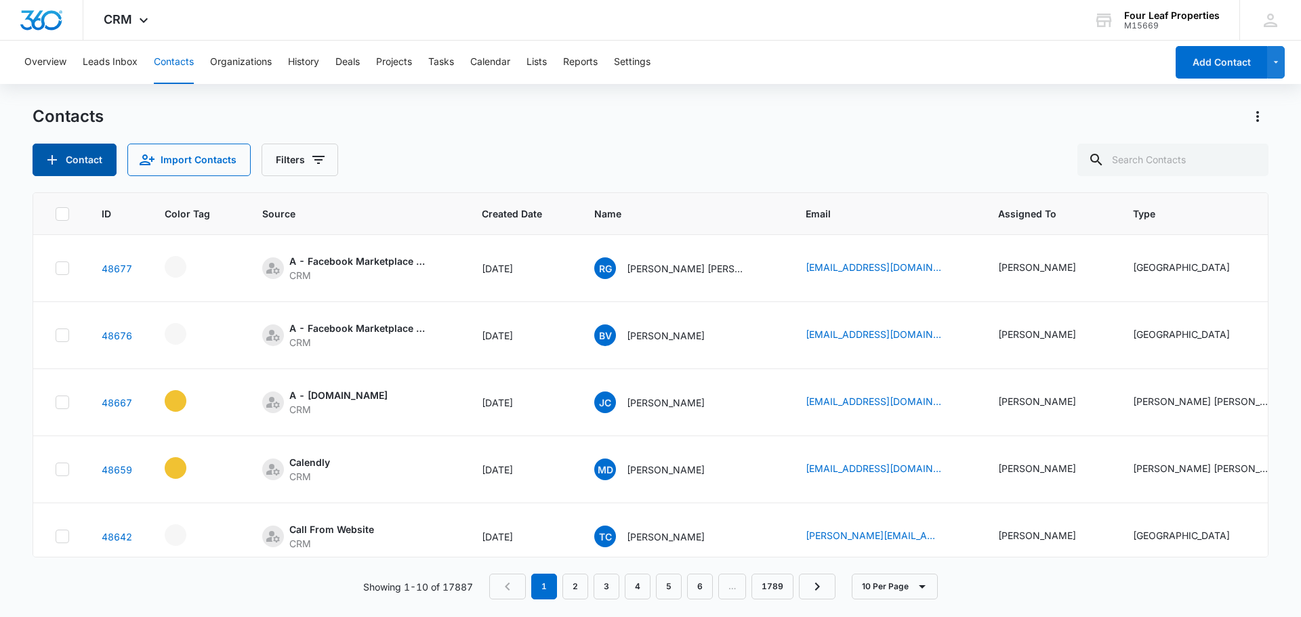
click at [94, 152] on button "Contact" at bounding box center [75, 160] width 84 height 33
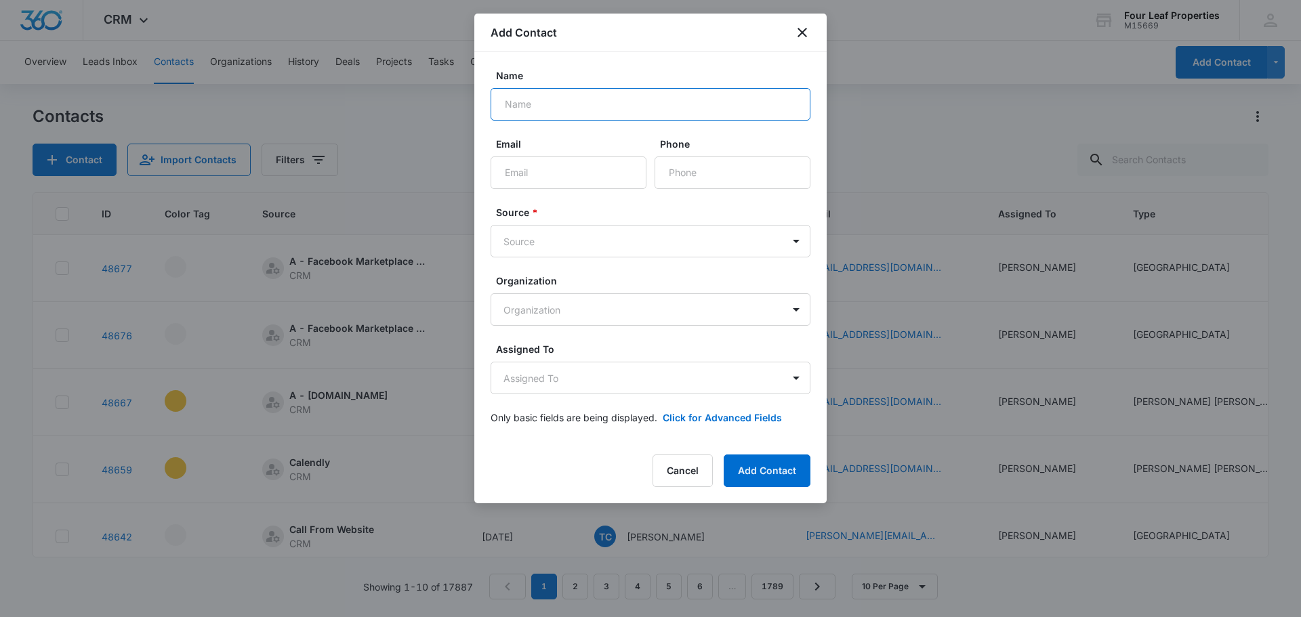
click at [539, 114] on input "Name" at bounding box center [650, 104] width 320 height 33
type input "[PERSON_NAME]"
type input "[EMAIL_ADDRESS][DOMAIN_NAME]"
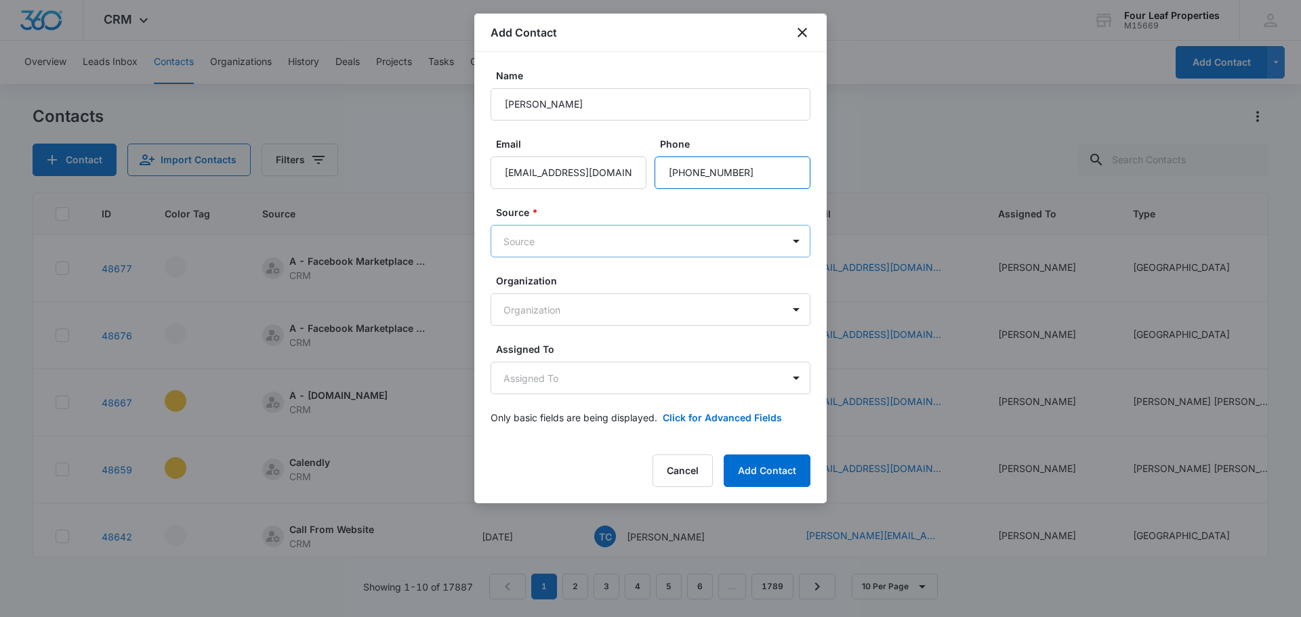
type input "[PHONE_NUMBER]"
click at [576, 235] on body "CRM Apps Reputation Websites Forms CRM Email Social Shop Payments POS Content A…" at bounding box center [650, 308] width 1301 height 617
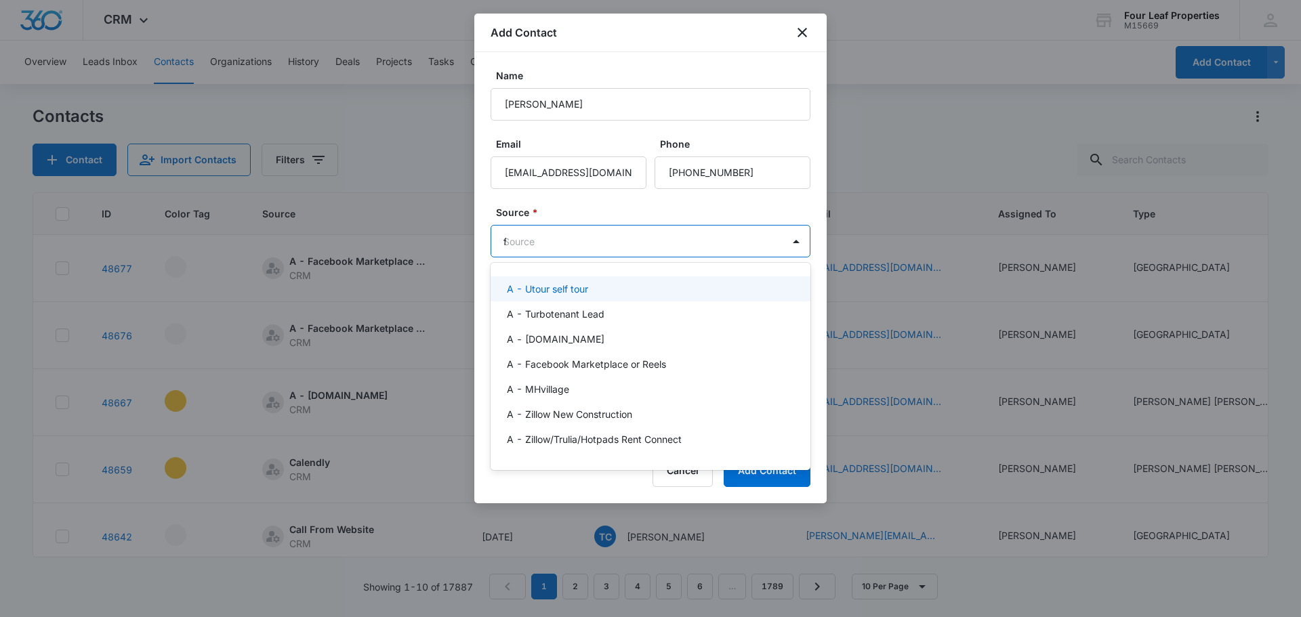
type input "fa"
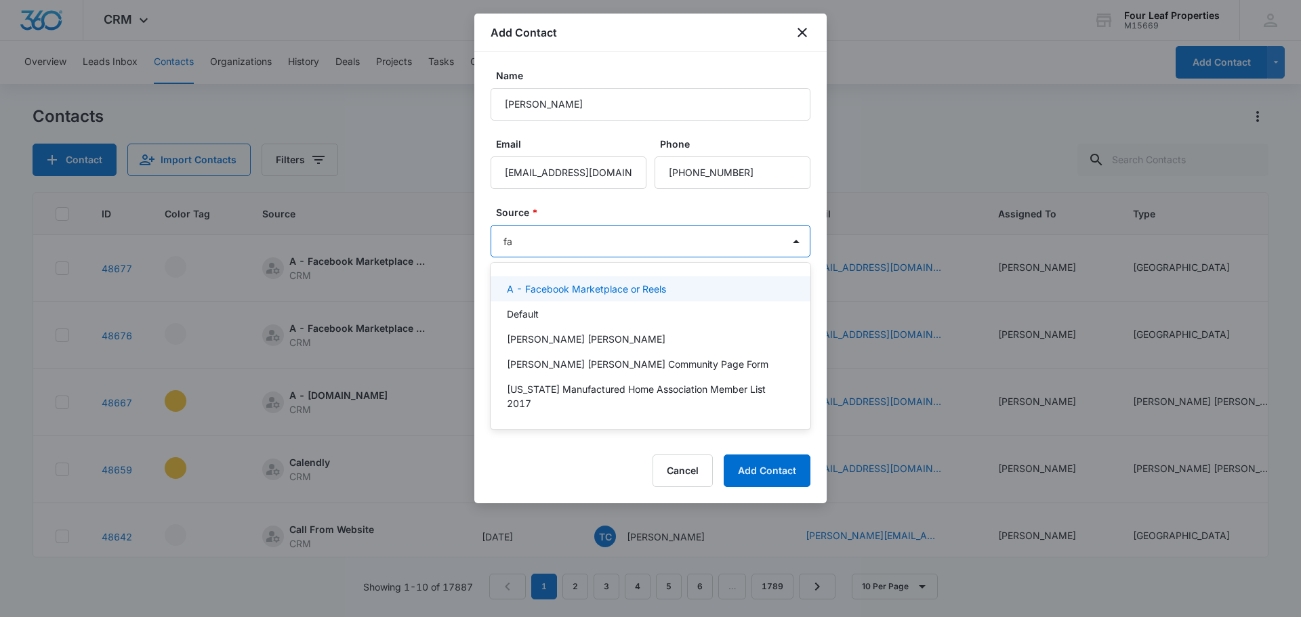
click at [590, 290] on p "A - Facebook Marketplace or Reels" at bounding box center [586, 289] width 159 height 14
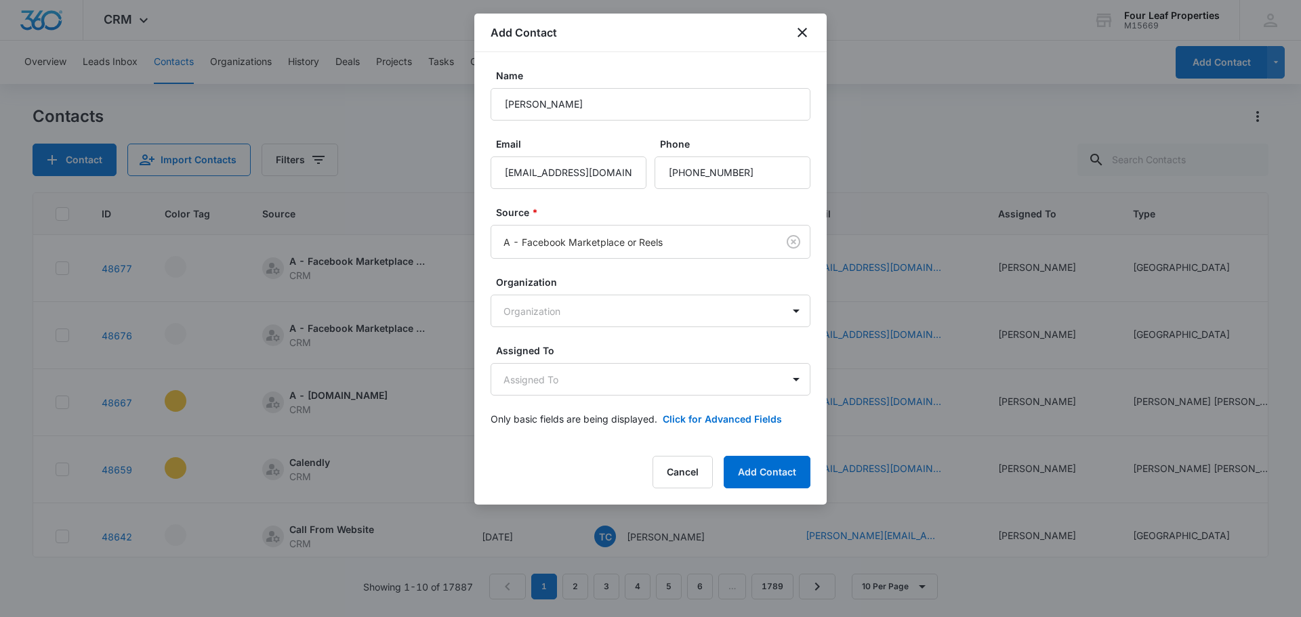
click at [576, 214] on label "Source *" at bounding box center [656, 212] width 320 height 14
click at [539, 375] on body "CRM Apps Reputation Websites Forms CRM Email Social Shop Payments POS Content A…" at bounding box center [650, 308] width 1301 height 617
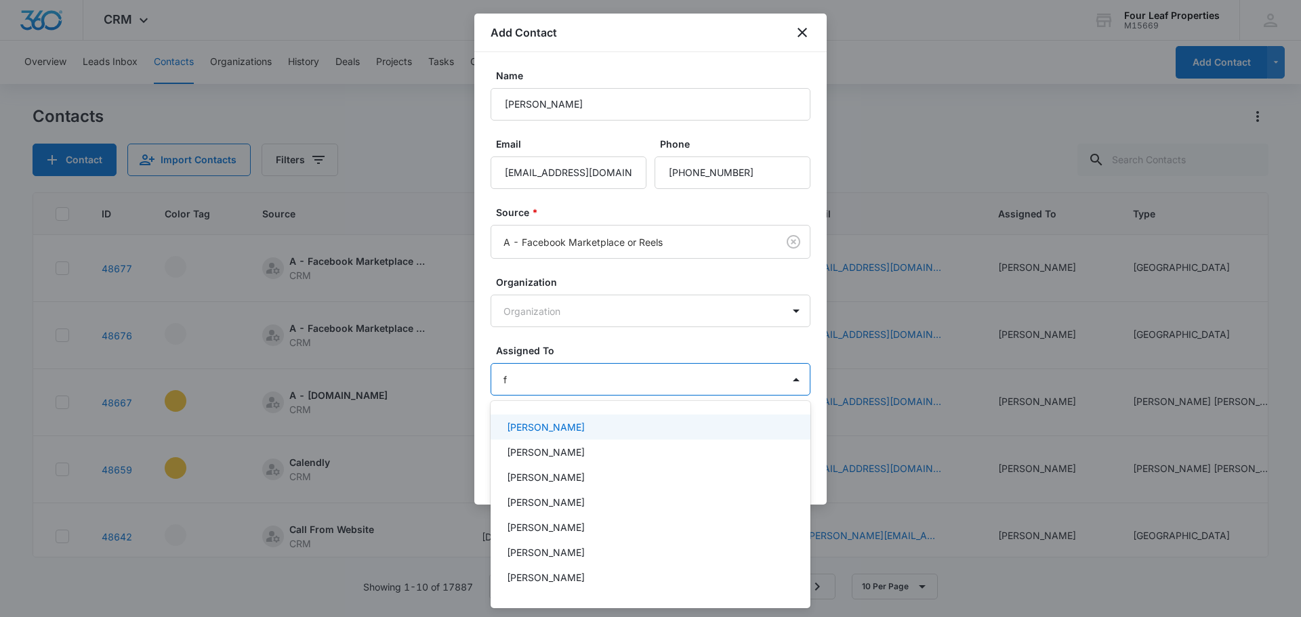
type input "fe"
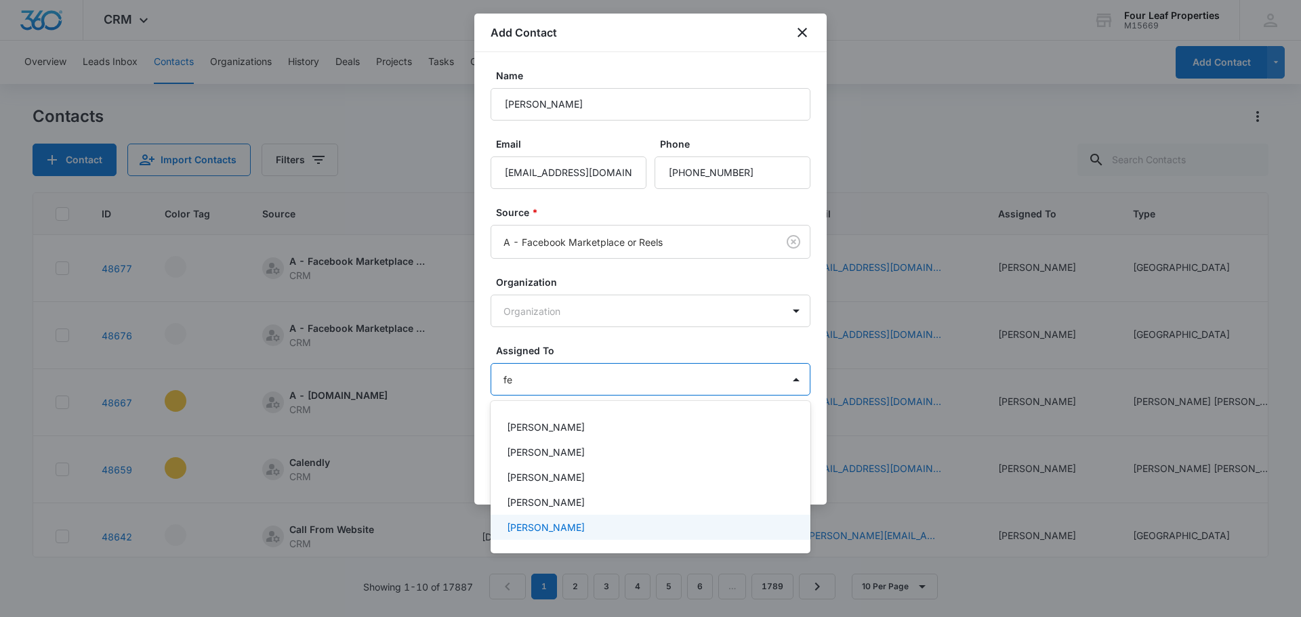
click at [528, 526] on p "[PERSON_NAME]" at bounding box center [546, 527] width 78 height 14
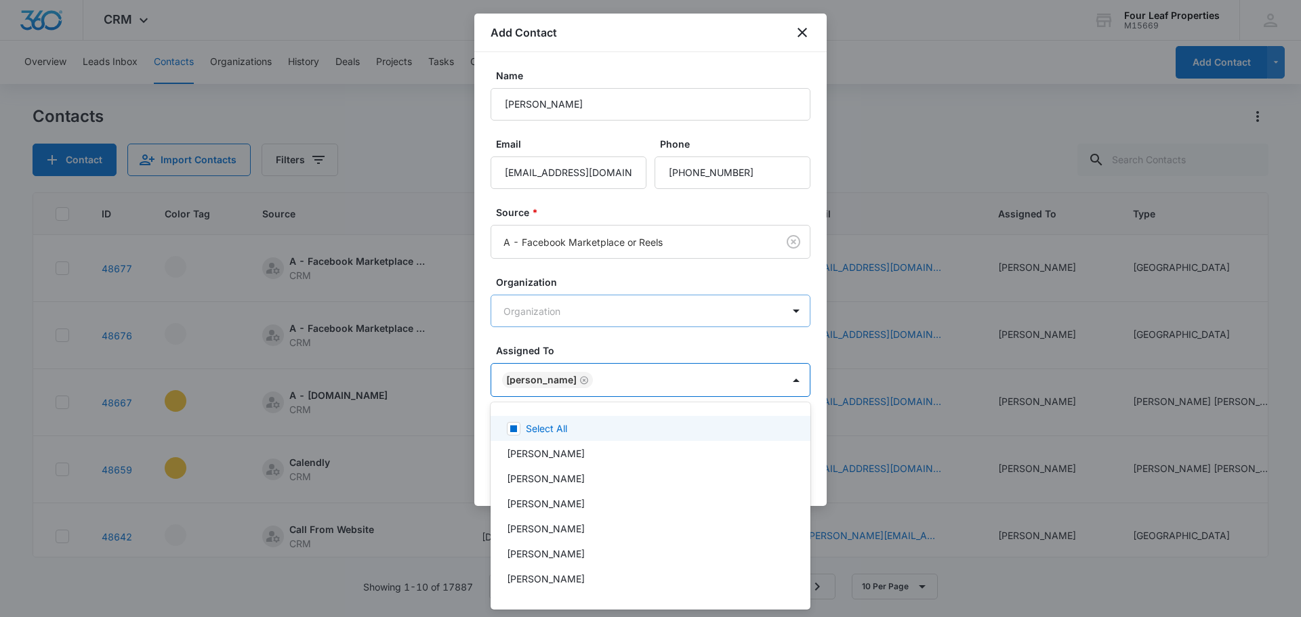
click at [579, 319] on div at bounding box center [650, 308] width 1301 height 617
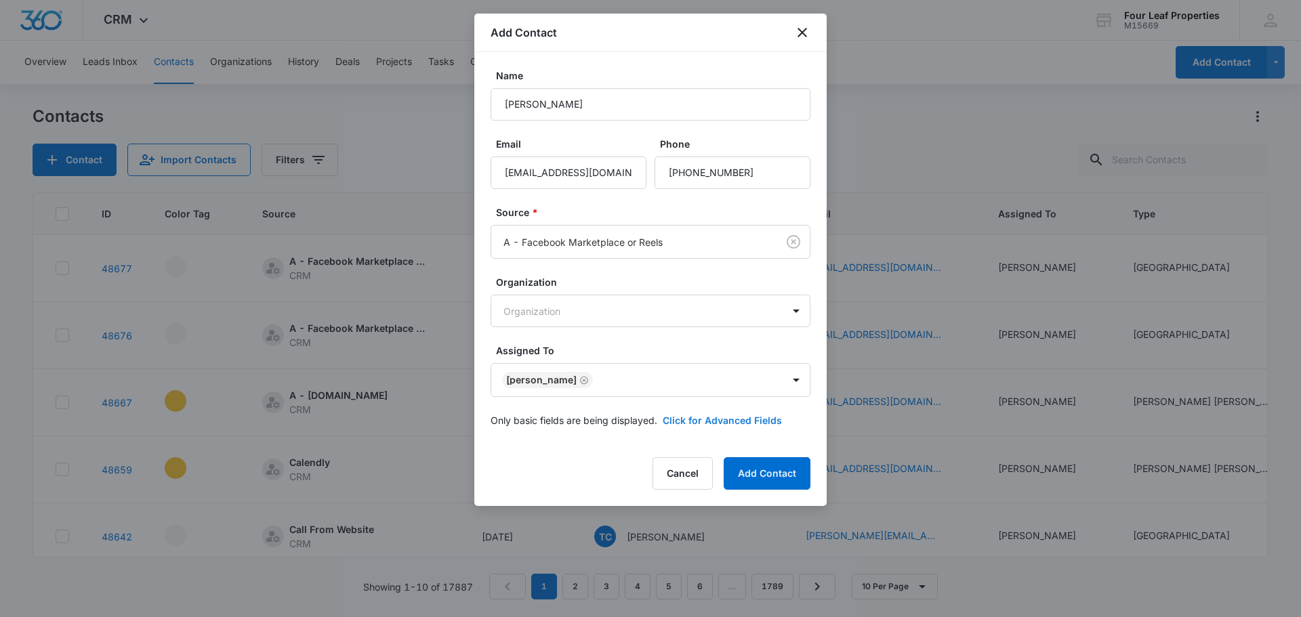
click at [706, 420] on button "Click for Advanced Fields" at bounding box center [722, 420] width 119 height 14
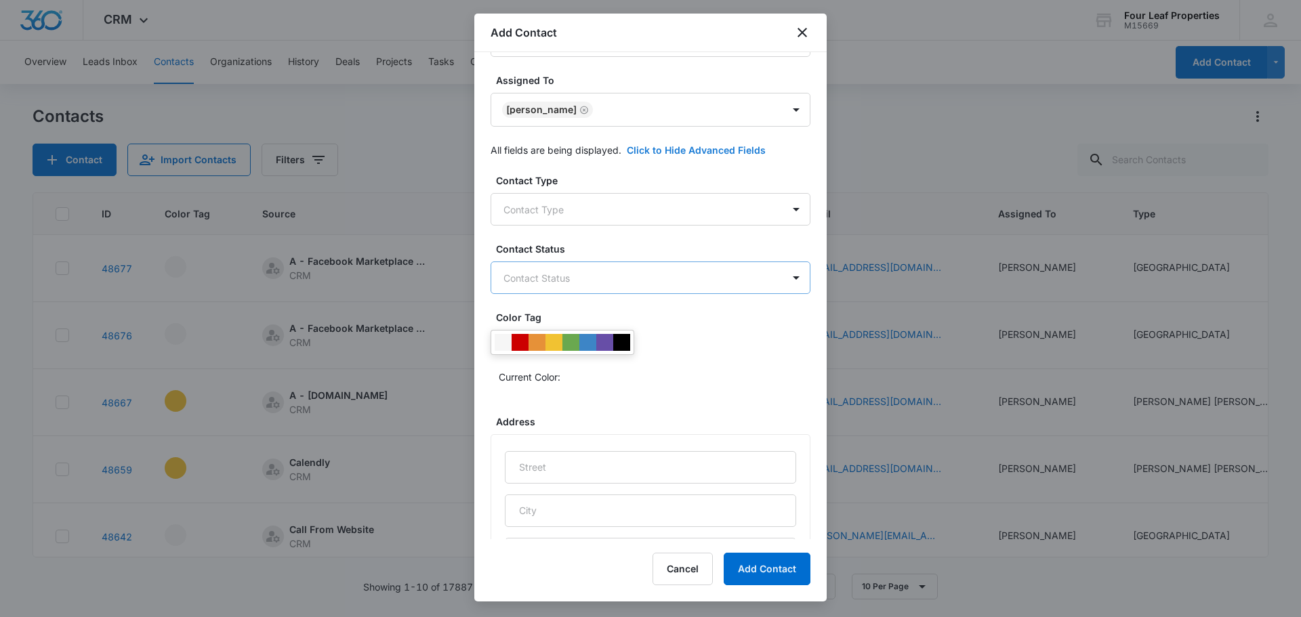
scroll to position [271, 0]
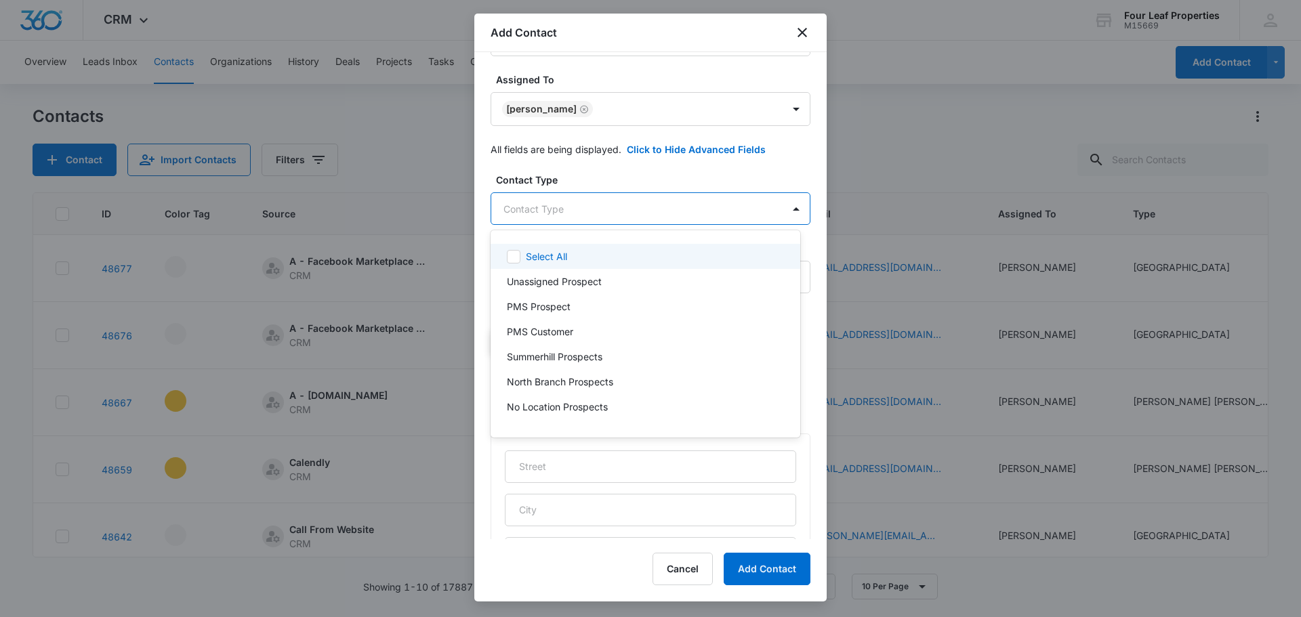
click at [532, 206] on body "CRM Apps Reputation Websites Forms CRM Email Social Shop Payments POS Content A…" at bounding box center [650, 308] width 1301 height 617
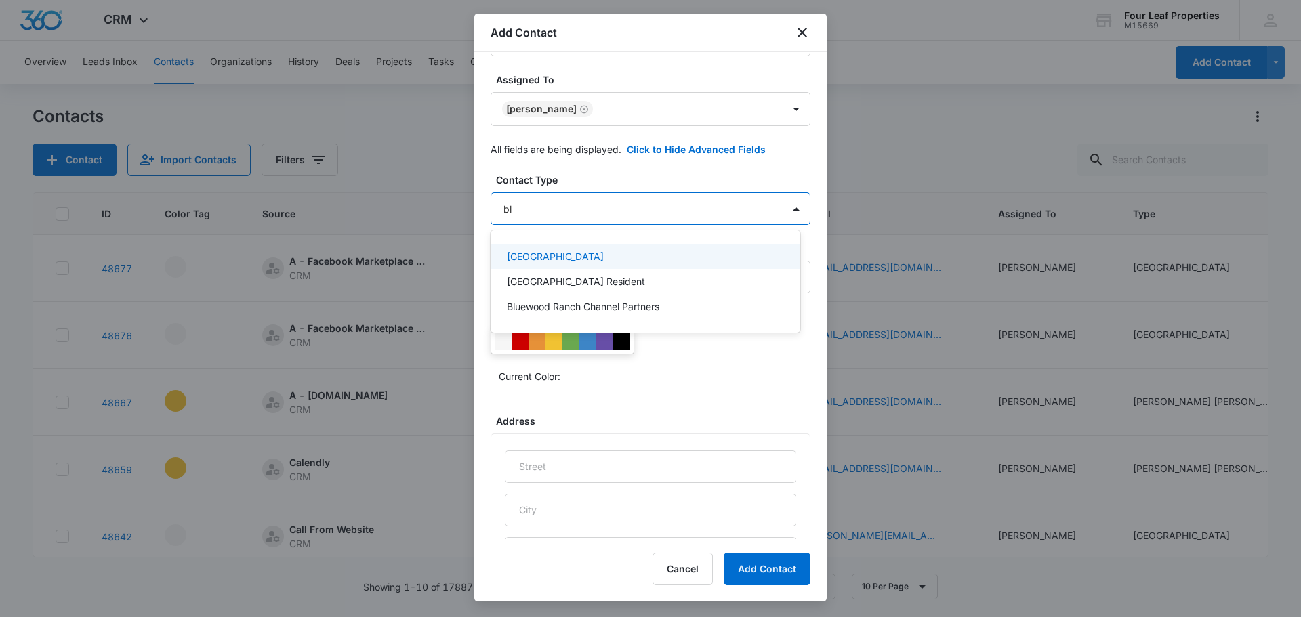
type input "blu"
drag, startPoint x: 535, startPoint y: 265, endPoint x: 532, endPoint y: 223, distance: 42.1
click at [536, 266] on div "[GEOGRAPHIC_DATA]" at bounding box center [645, 256] width 310 height 25
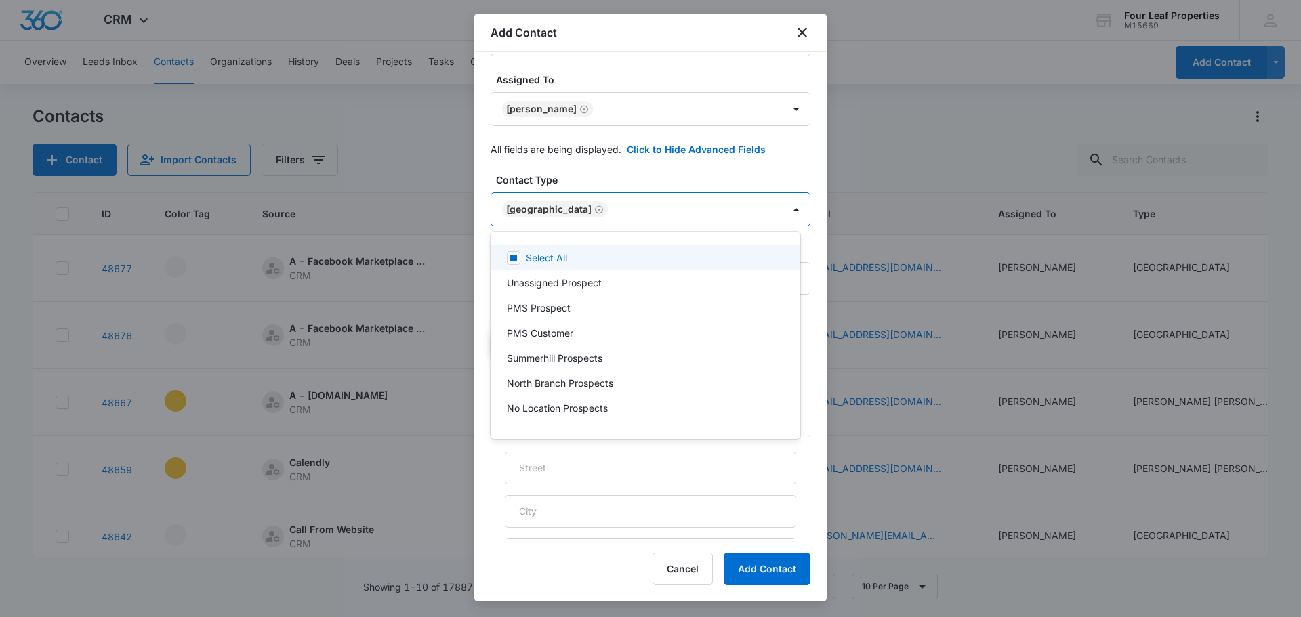
click at [540, 182] on div at bounding box center [650, 308] width 1301 height 617
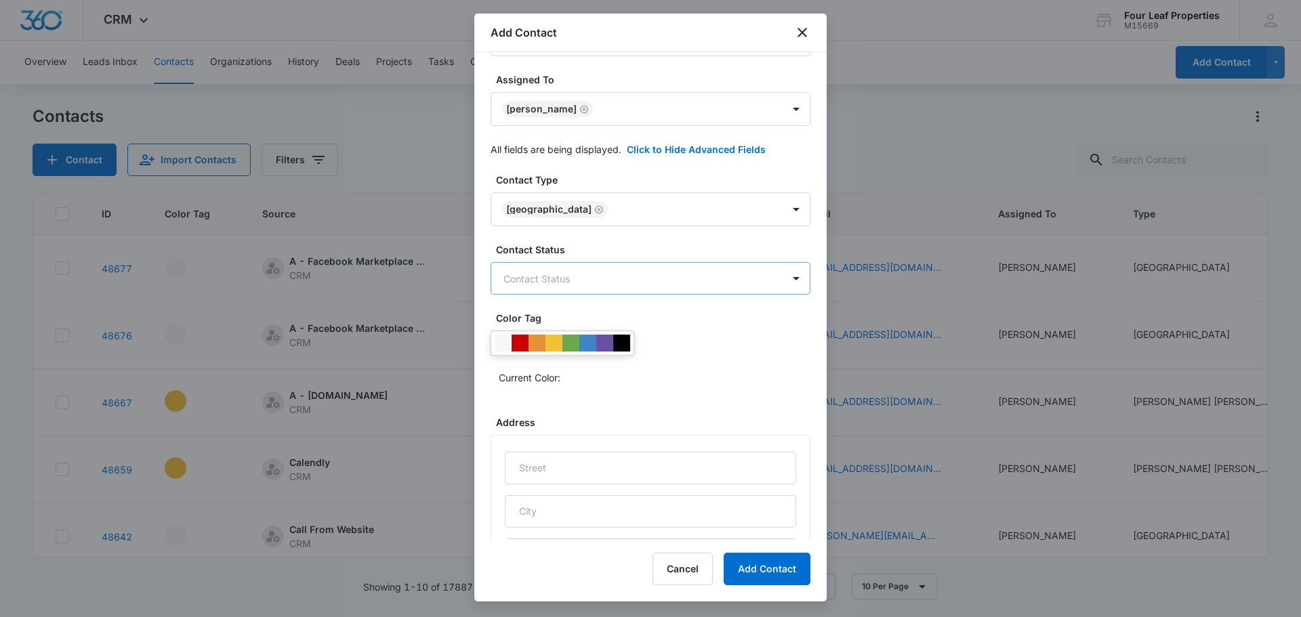
click at [549, 274] on body "CRM Apps Reputation Websites Forms CRM Email Social Shop Payments POS Content A…" at bounding box center [650, 308] width 1301 height 617
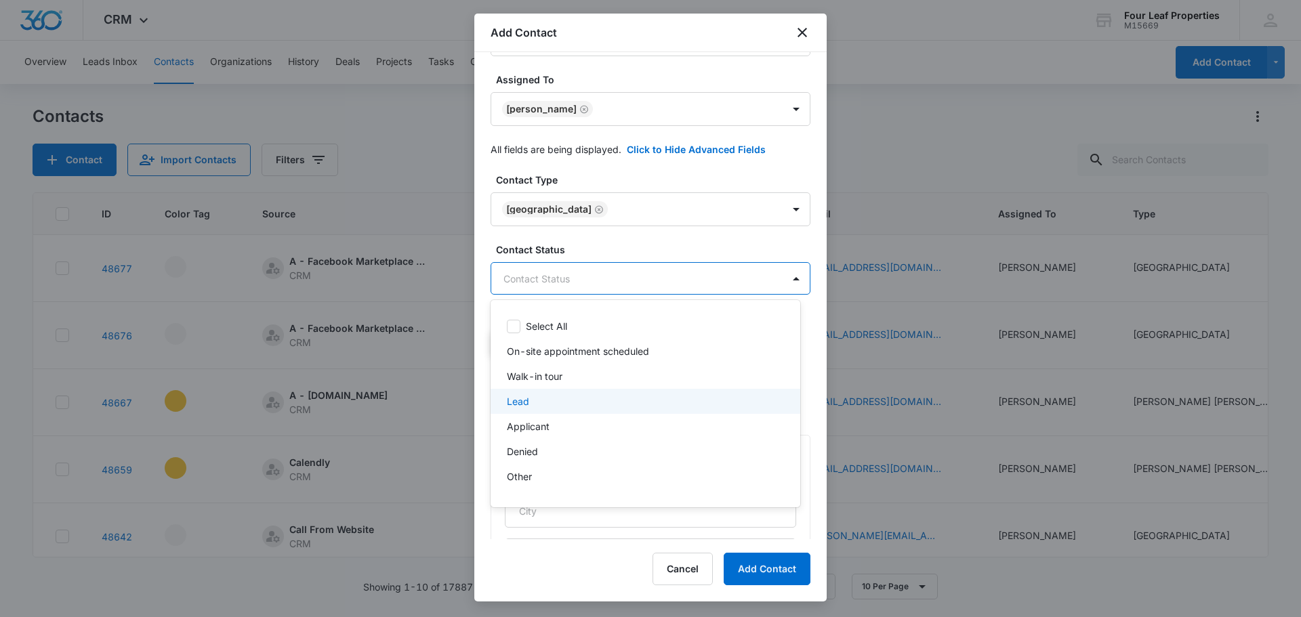
drag, startPoint x: 536, startPoint y: 404, endPoint x: 540, endPoint y: 392, distance: 12.2
click at [537, 404] on div "Lead" at bounding box center [644, 401] width 274 height 14
click at [575, 236] on div at bounding box center [650, 308] width 1301 height 617
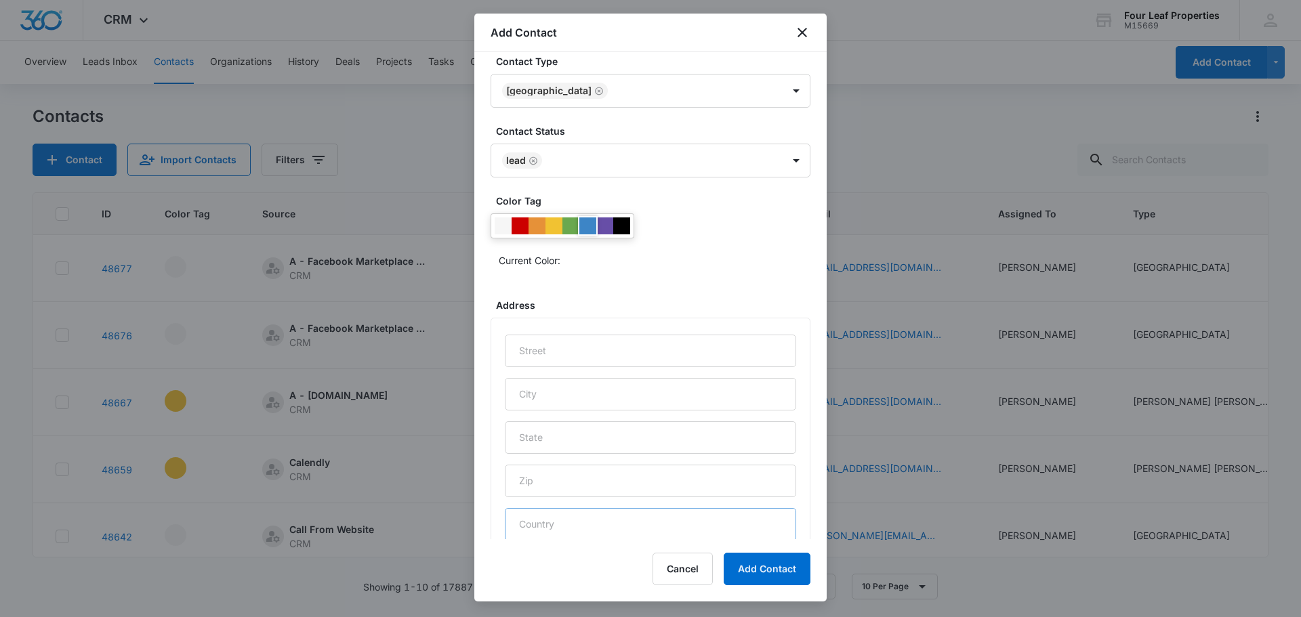
scroll to position [540, 0]
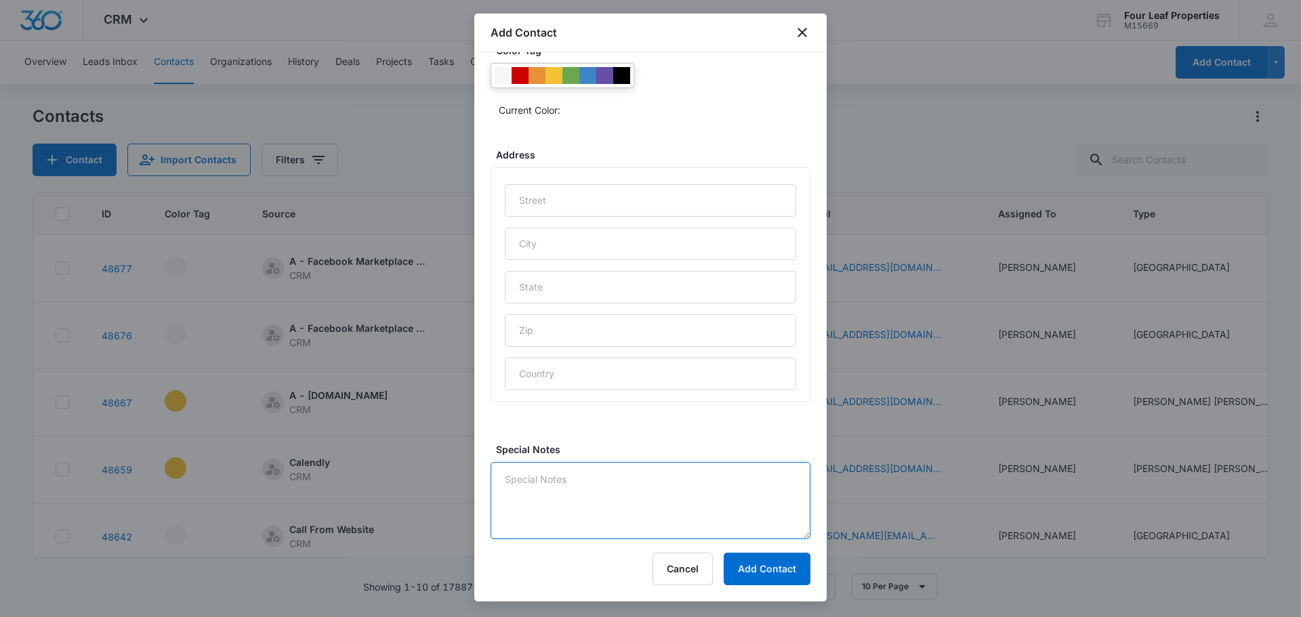
click at [566, 495] on textarea "Special Notes" at bounding box center [650, 500] width 320 height 77
